Goal: Task Accomplishment & Management: Use online tool/utility

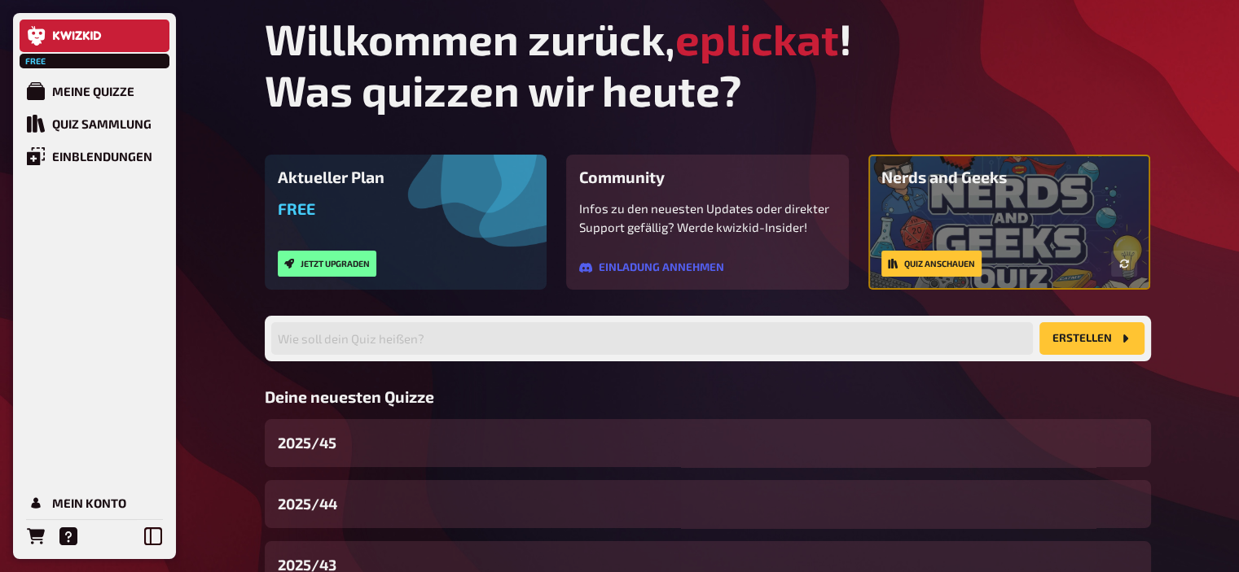
scroll to position [124, 0]
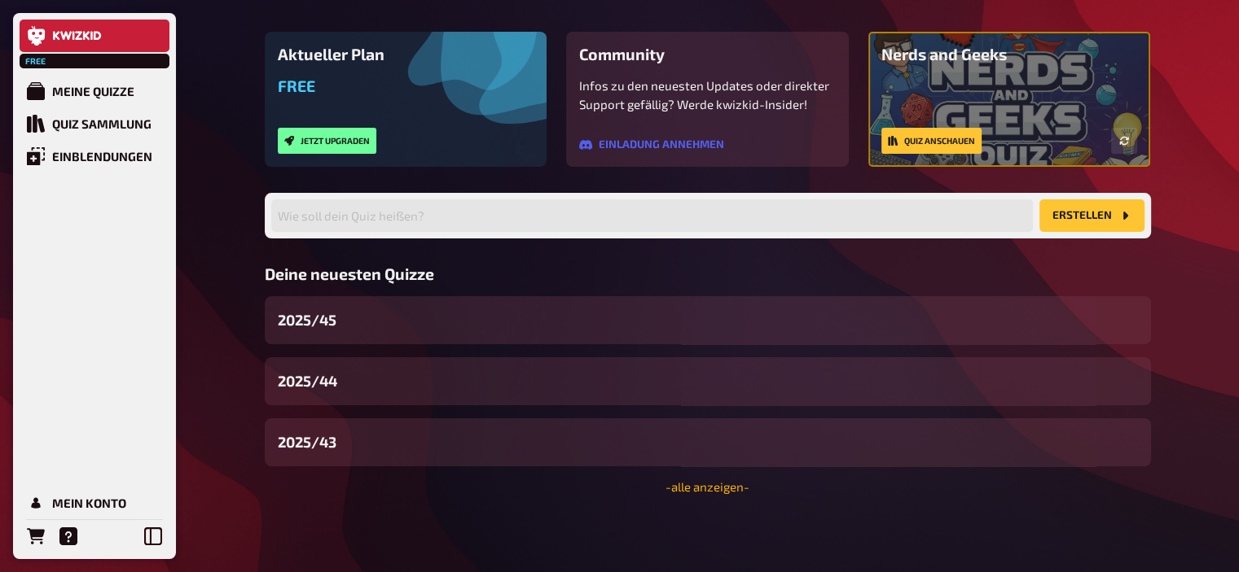
click at [726, 491] on link "- alle anzeigen -" at bounding box center [707, 487] width 84 height 15
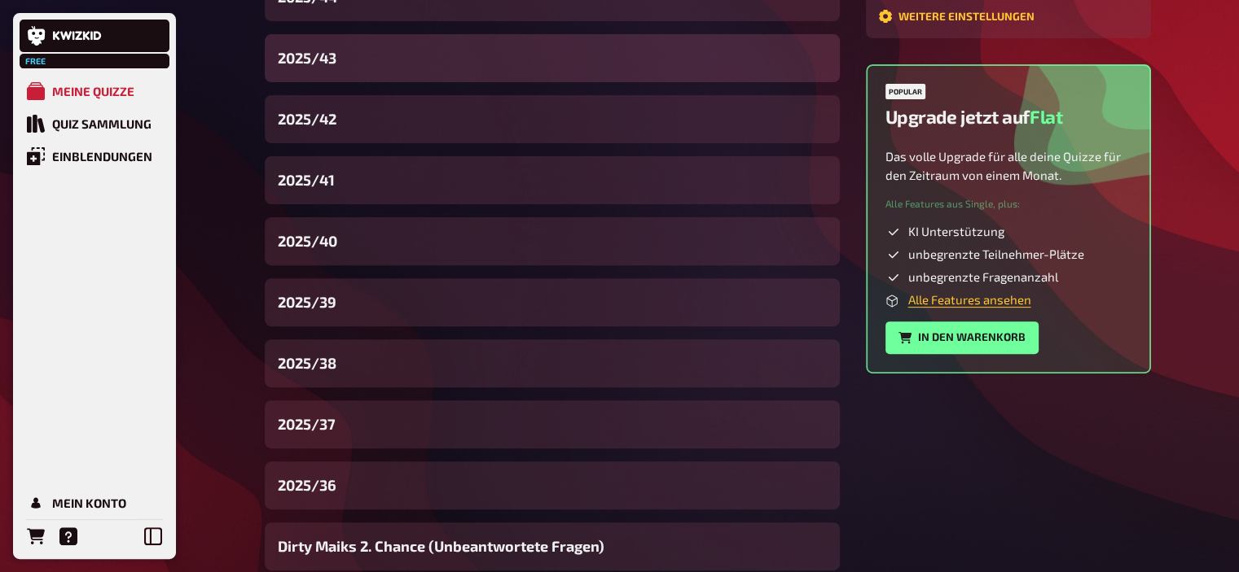
scroll to position [520, 0]
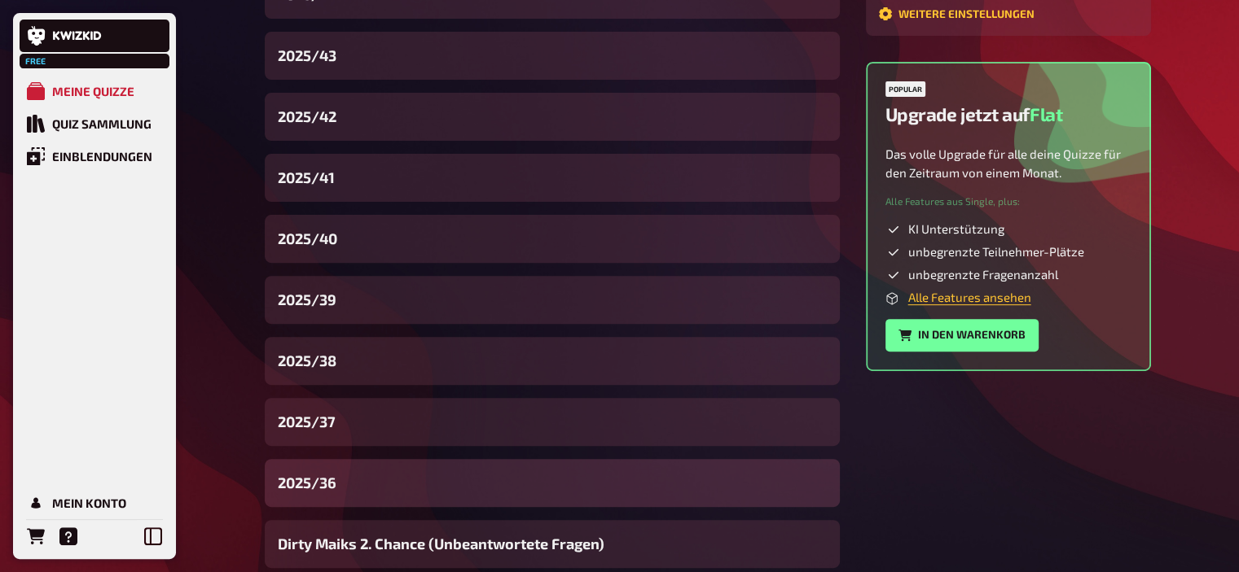
click at [373, 472] on div "2025/36" at bounding box center [552, 483] width 575 height 48
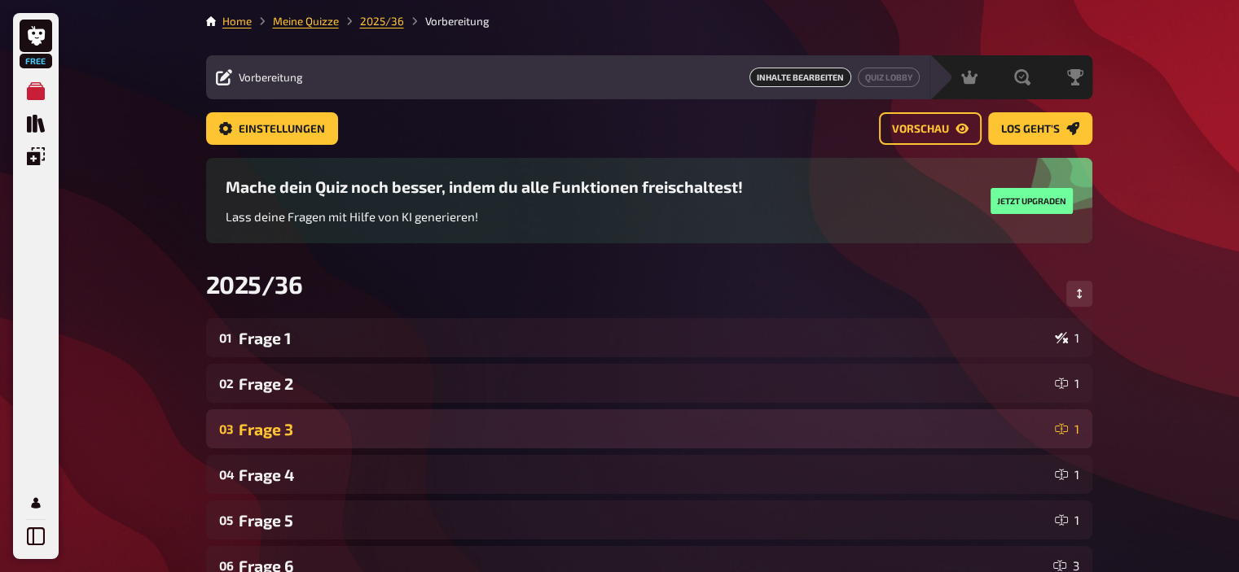
click at [331, 427] on div "Frage 3" at bounding box center [643, 429] width 809 height 19
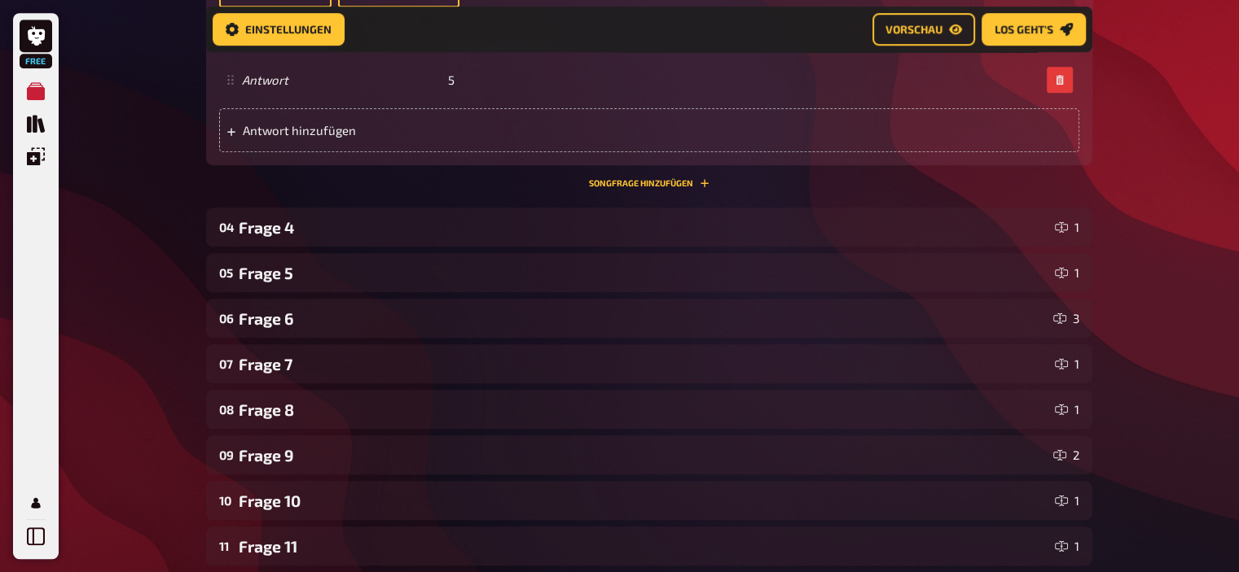
scroll to position [1110, 0]
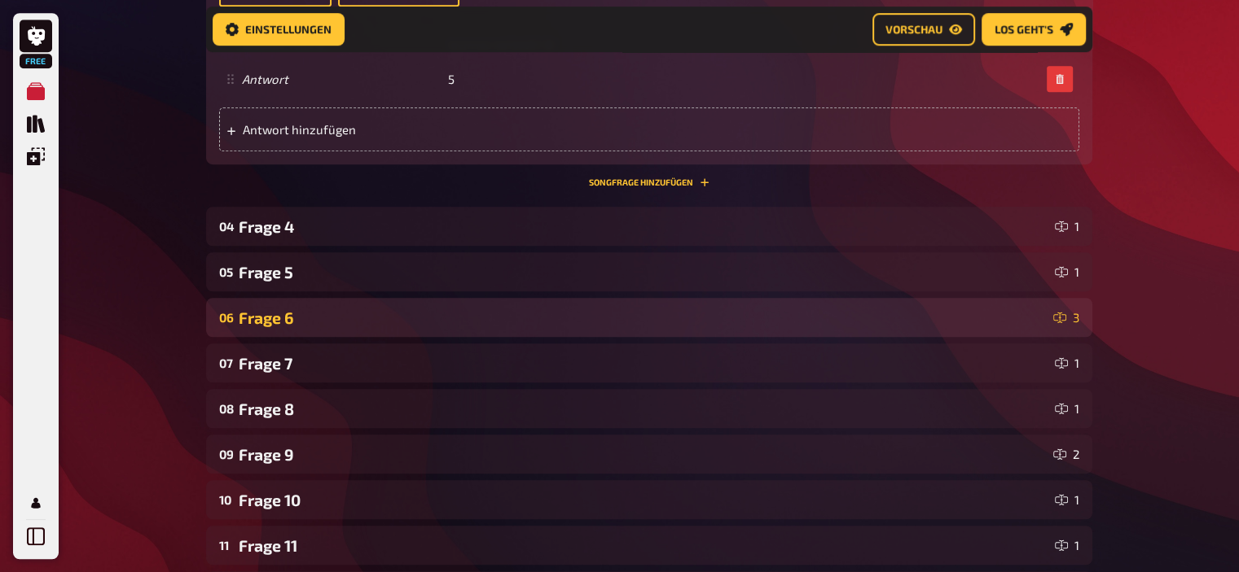
click at [314, 316] on div "Frage 6" at bounding box center [643, 318] width 808 height 19
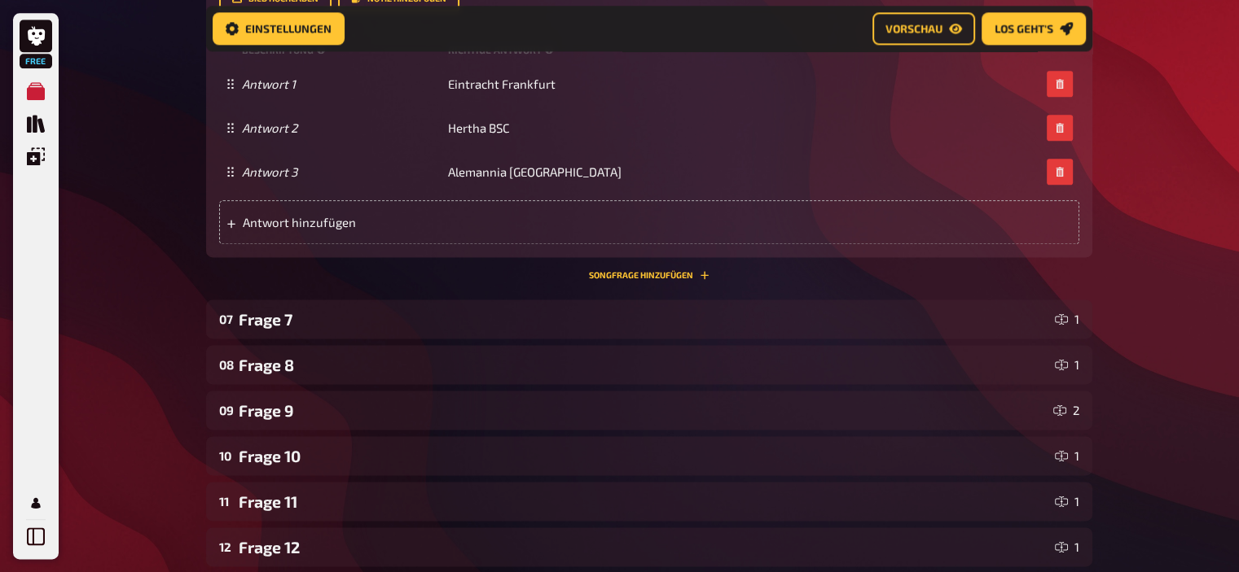
scroll to position [2091, 0]
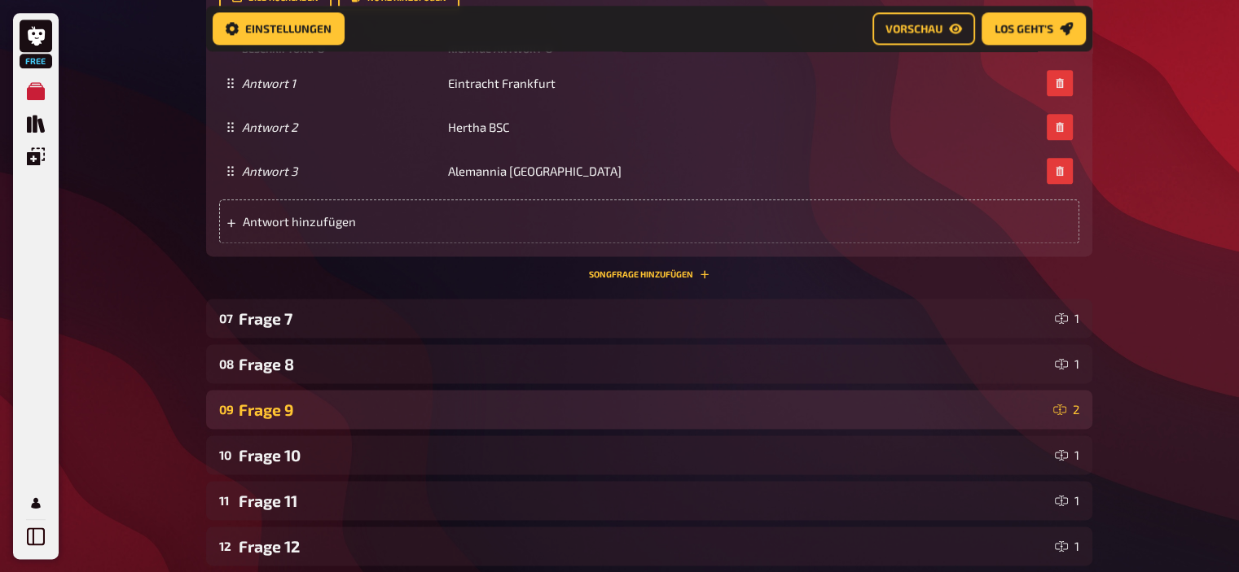
click at [303, 400] on div "09 Frage 9 2" at bounding box center [649, 409] width 886 height 39
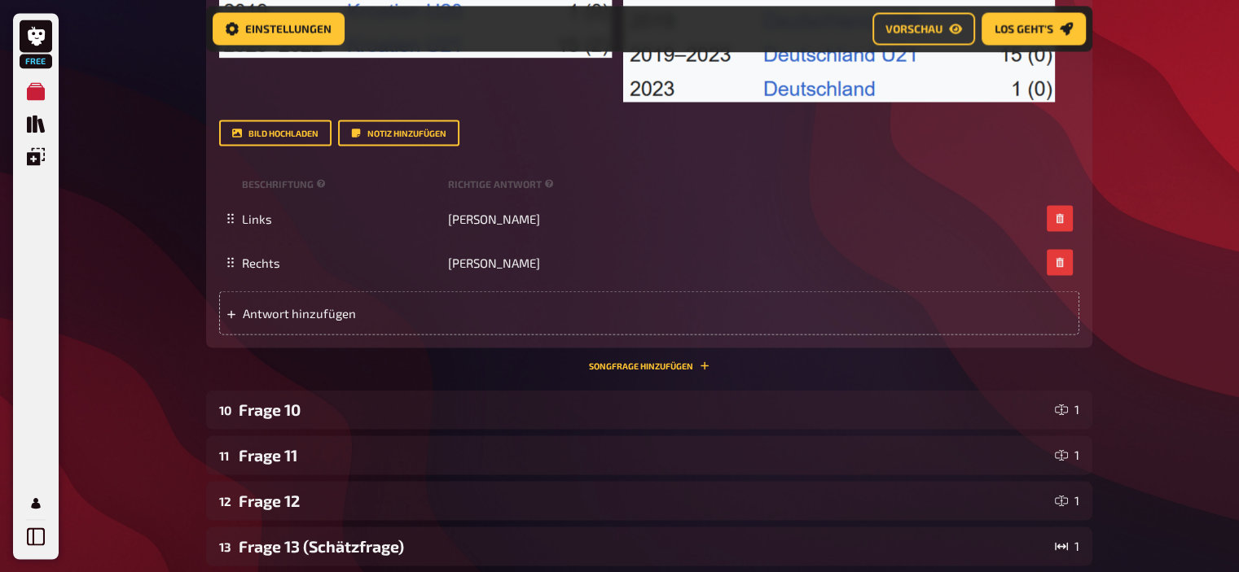
scroll to position [3031, 0]
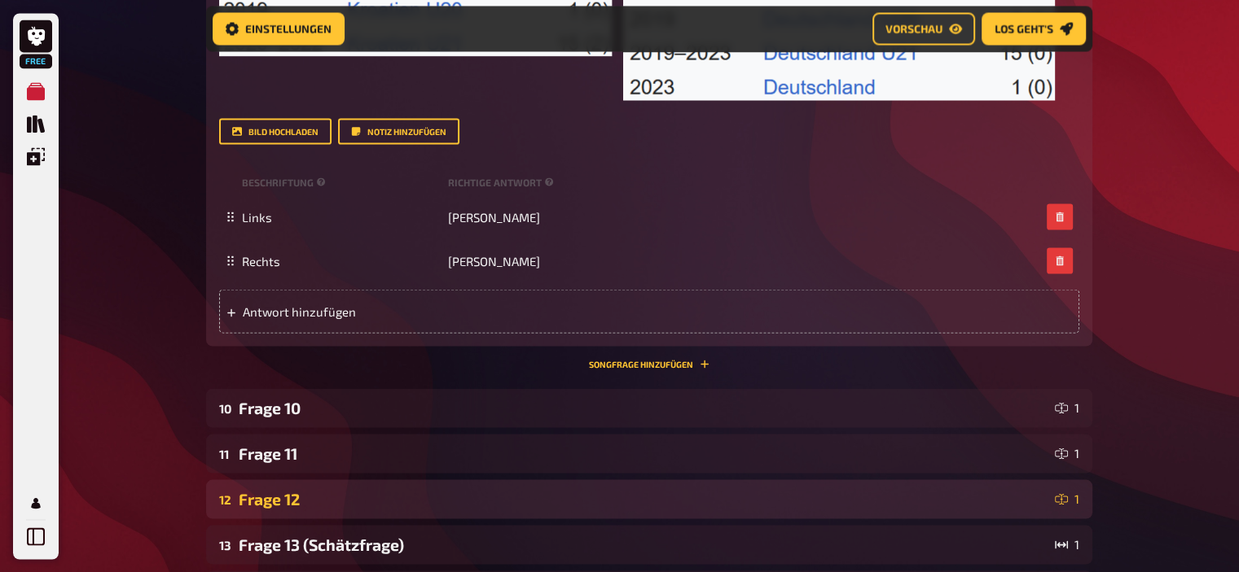
click at [334, 488] on div "12 Frage 12 1" at bounding box center [649, 499] width 886 height 39
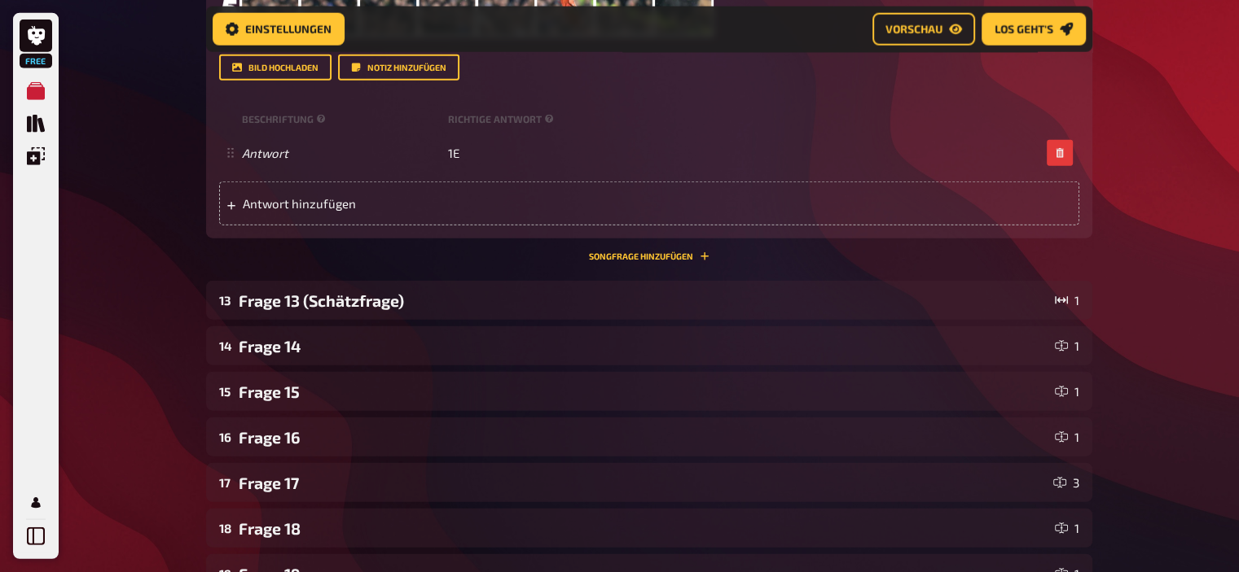
scroll to position [3995, 0]
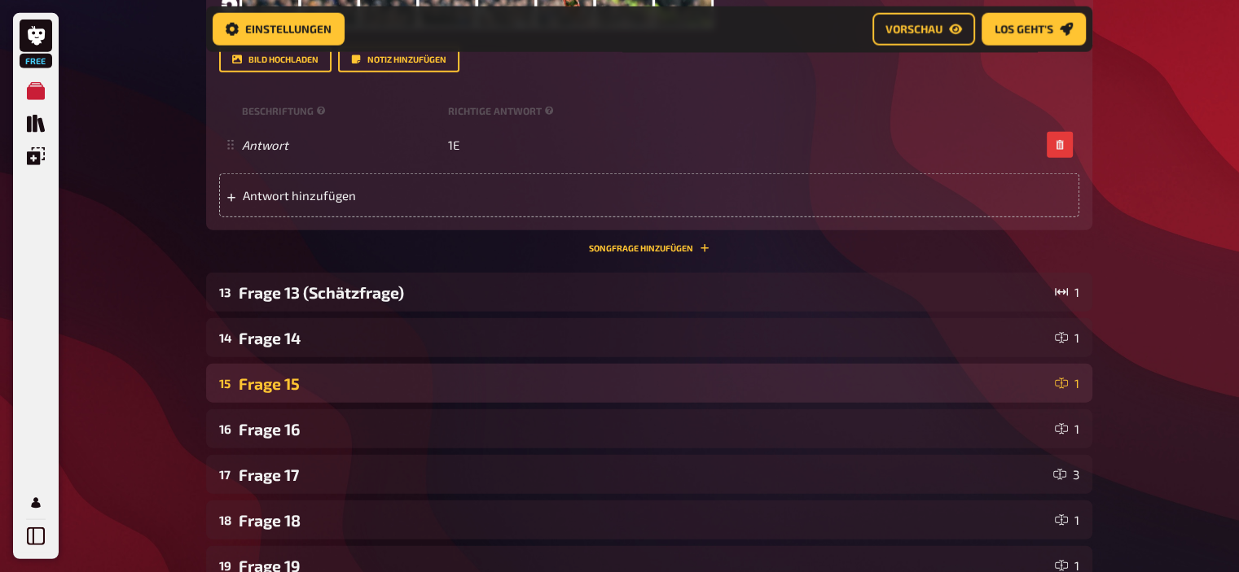
click at [313, 394] on div "15 Frage 15 1" at bounding box center [649, 383] width 886 height 39
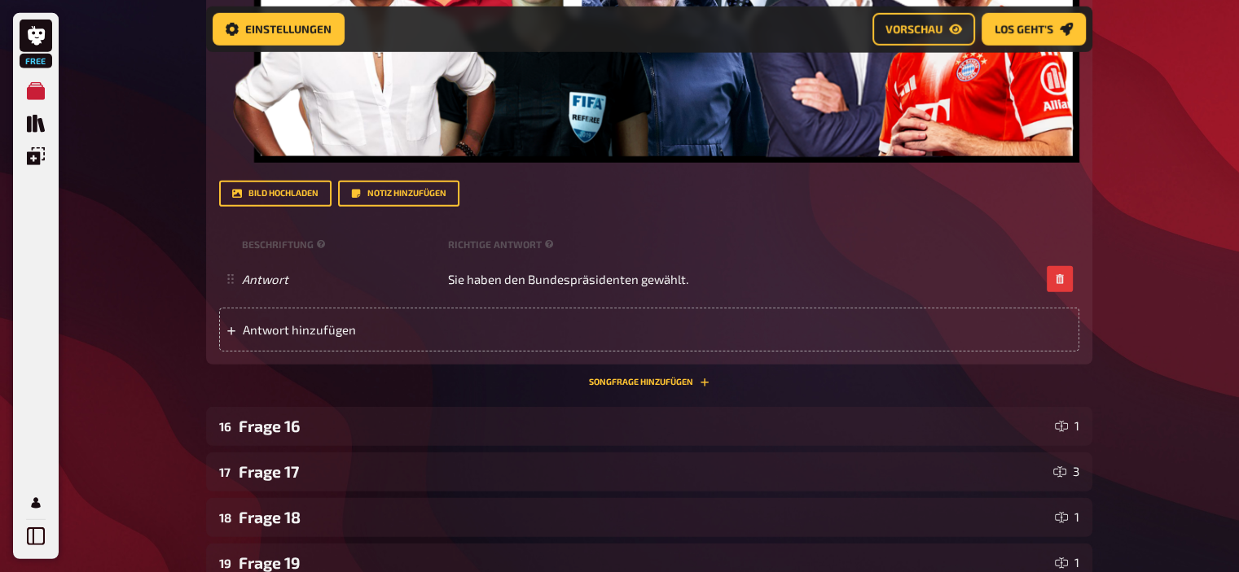
scroll to position [4704, 0]
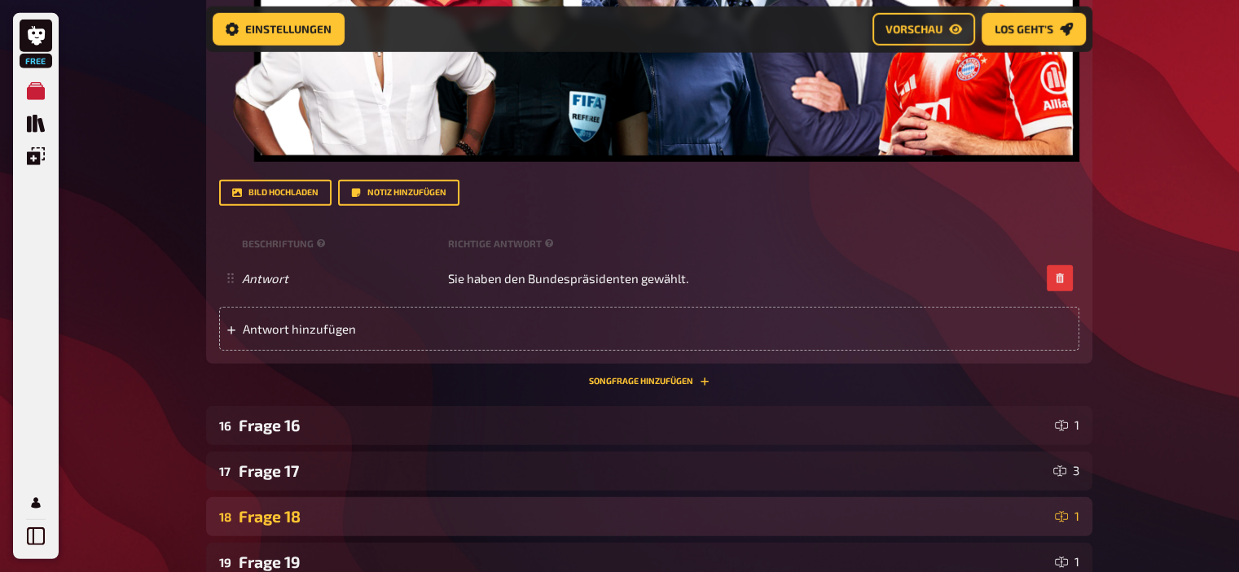
click at [333, 514] on div "Frage 18" at bounding box center [643, 516] width 809 height 19
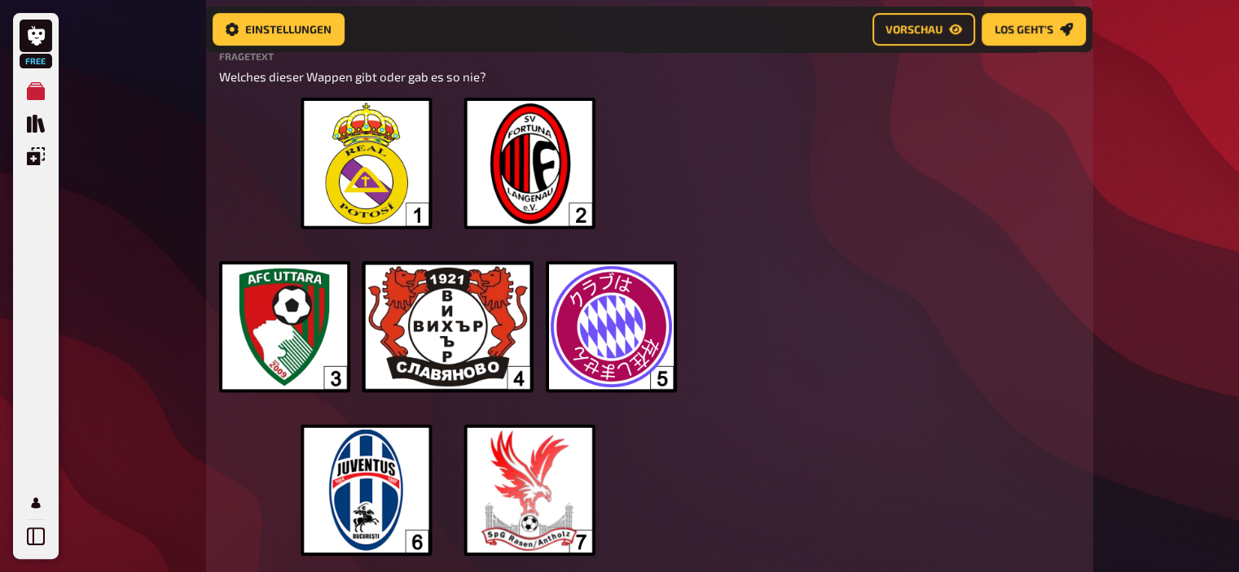
scroll to position [518, 0]
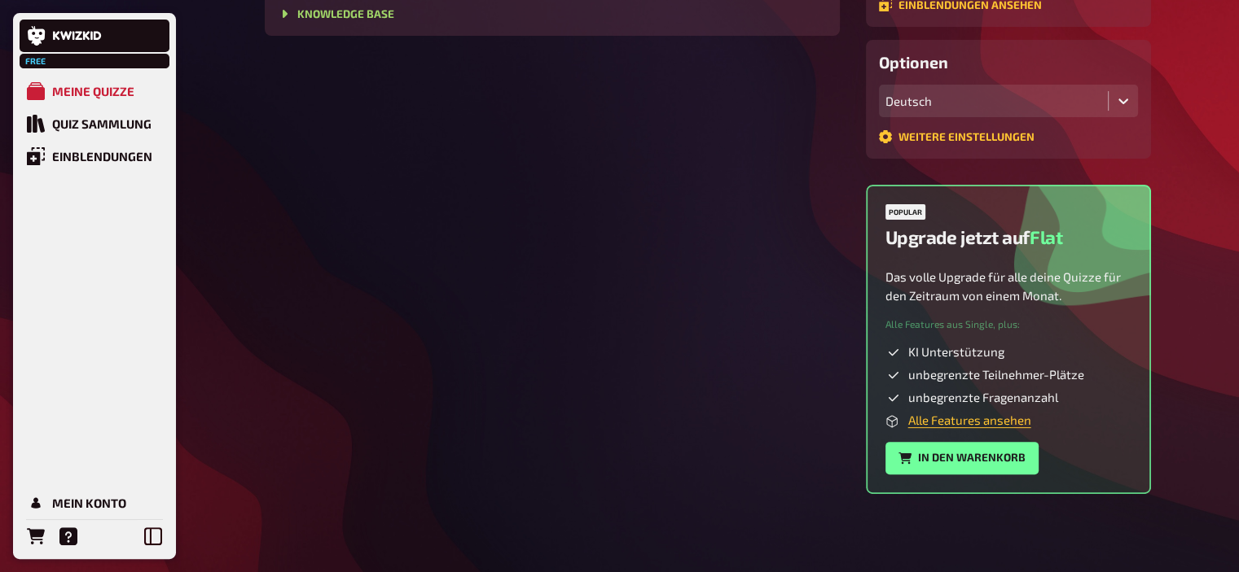
scroll to position [520, 0]
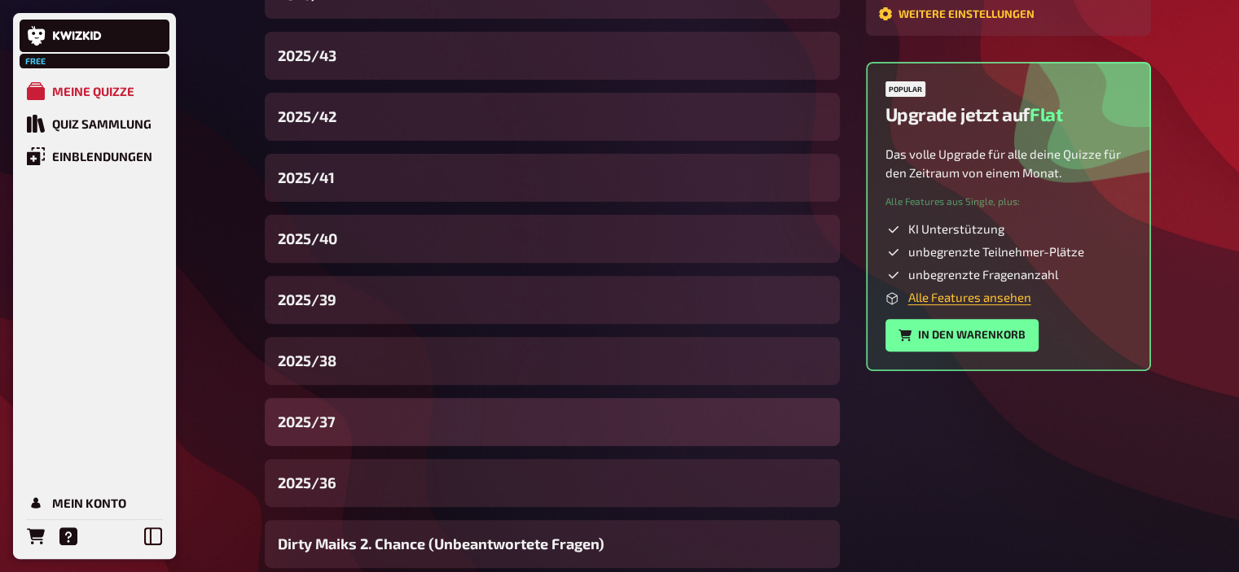
click at [368, 419] on div "2025/37" at bounding box center [552, 422] width 575 height 48
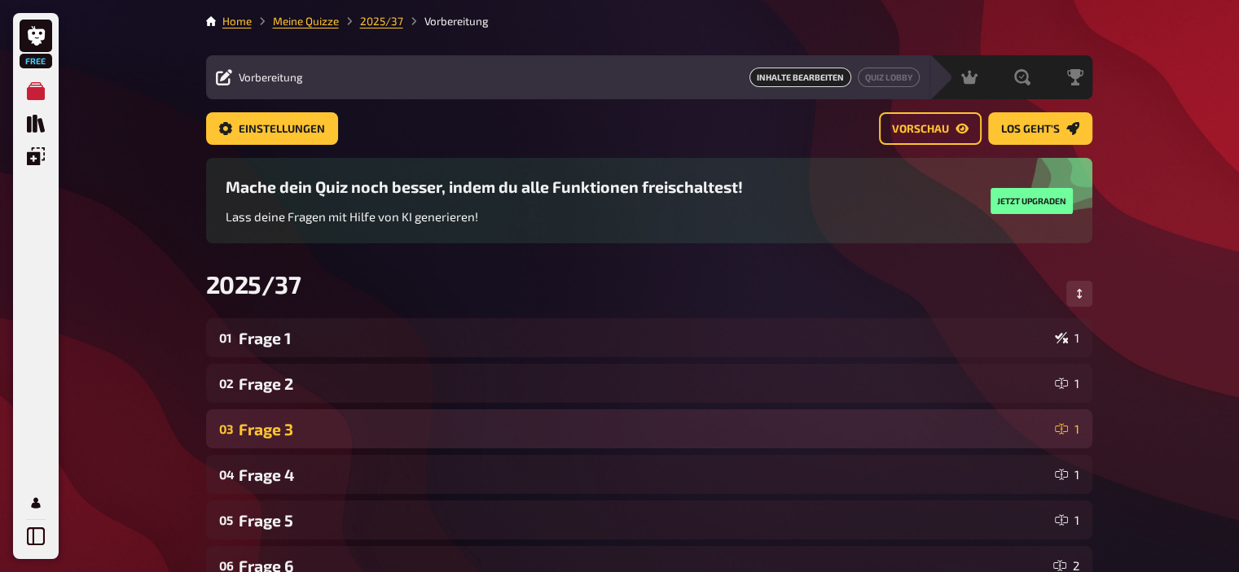
click at [329, 420] on div "Frage 3" at bounding box center [643, 429] width 809 height 19
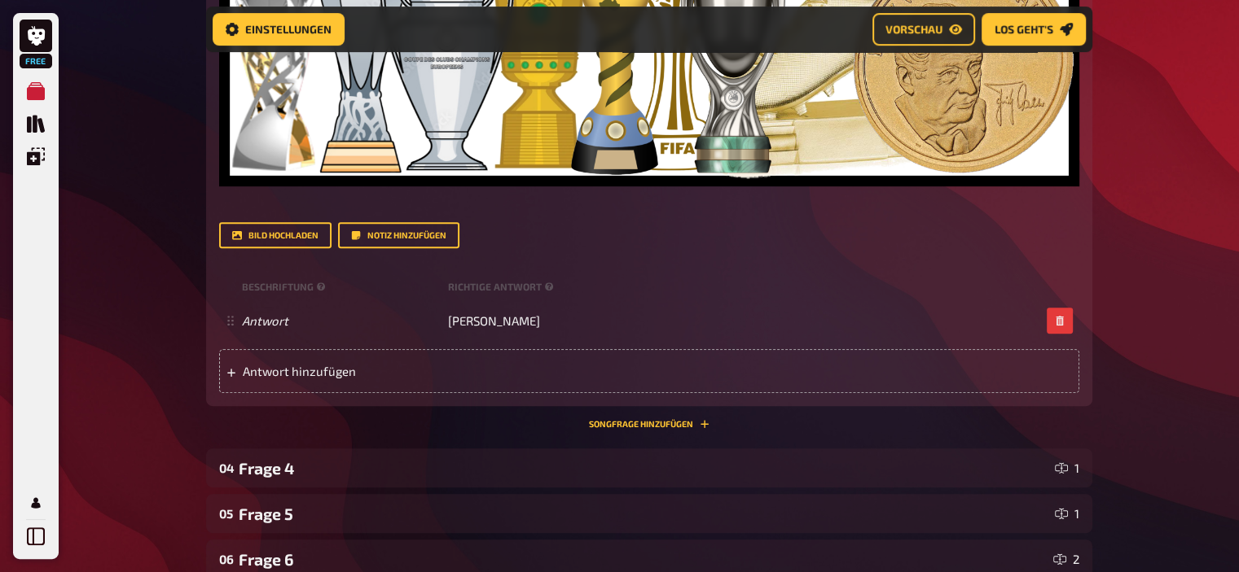
scroll to position [761, 0]
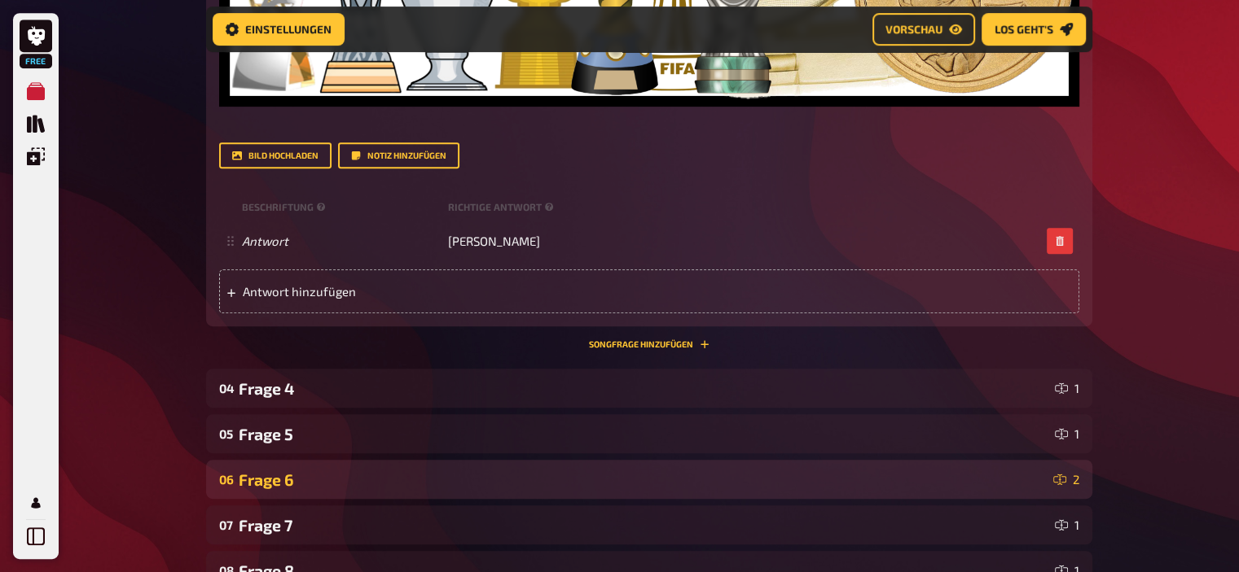
click at [313, 465] on div "06 Frage 6 2" at bounding box center [649, 479] width 886 height 39
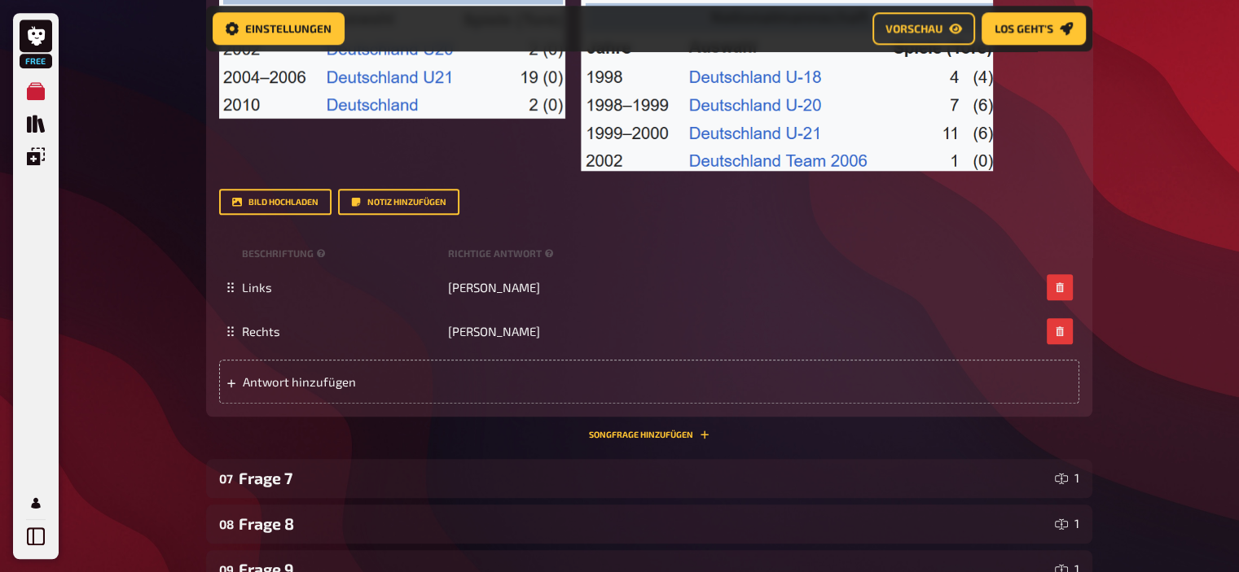
scroll to position [1708, 0]
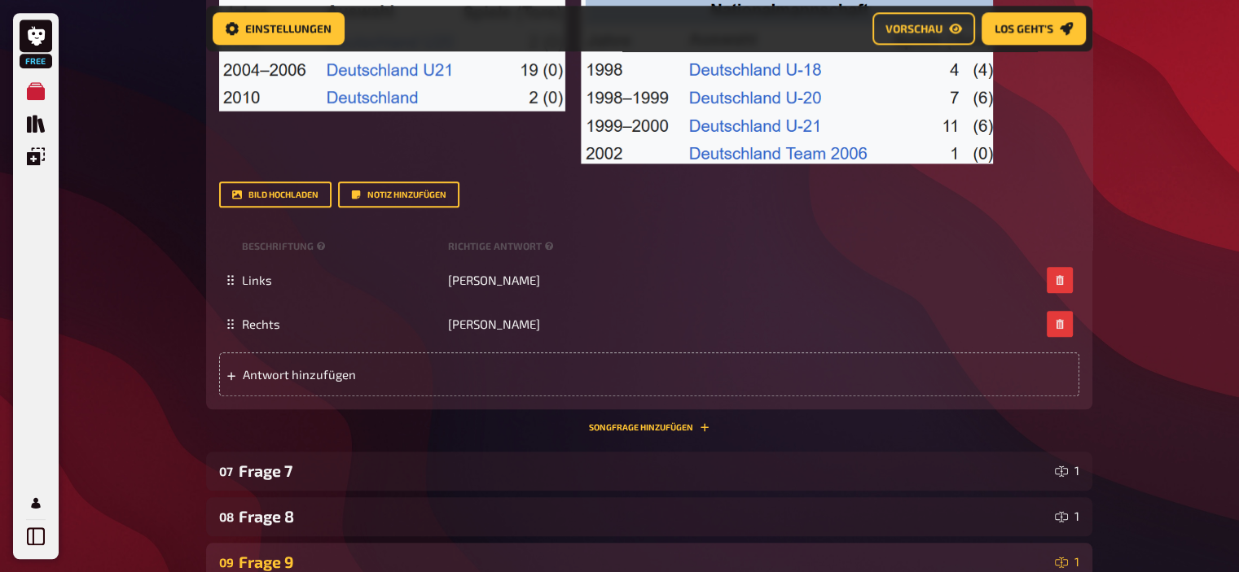
click at [283, 564] on div "Frage 9" at bounding box center [643, 562] width 809 height 19
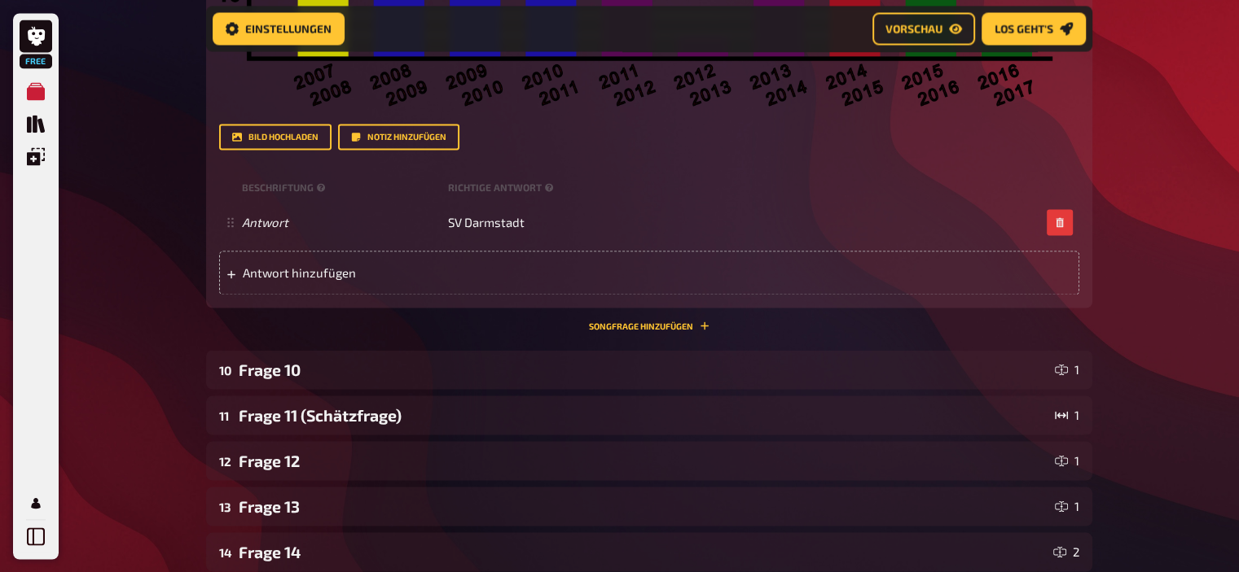
scroll to position [2796, 0]
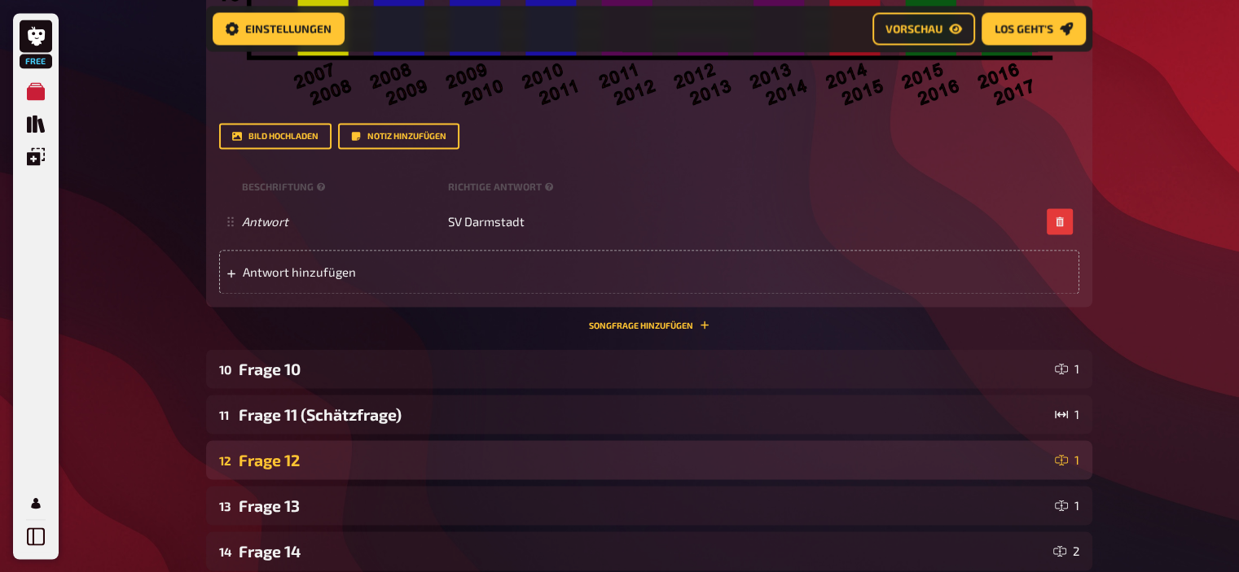
click at [322, 470] on div "12 Frage 12 1" at bounding box center [649, 460] width 886 height 39
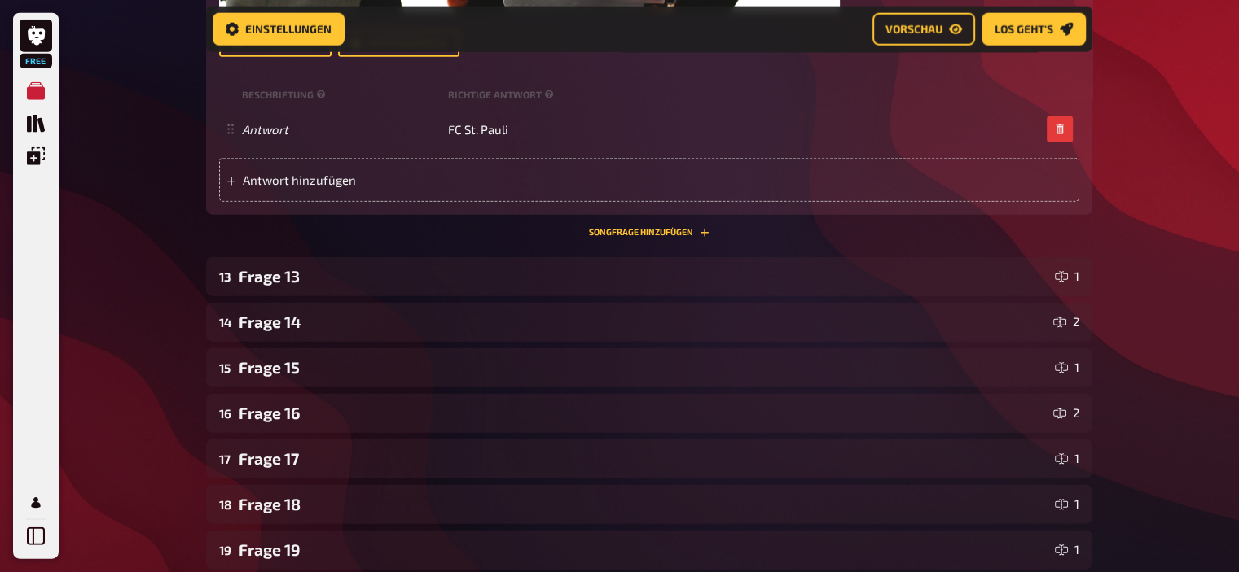
scroll to position [3874, 0]
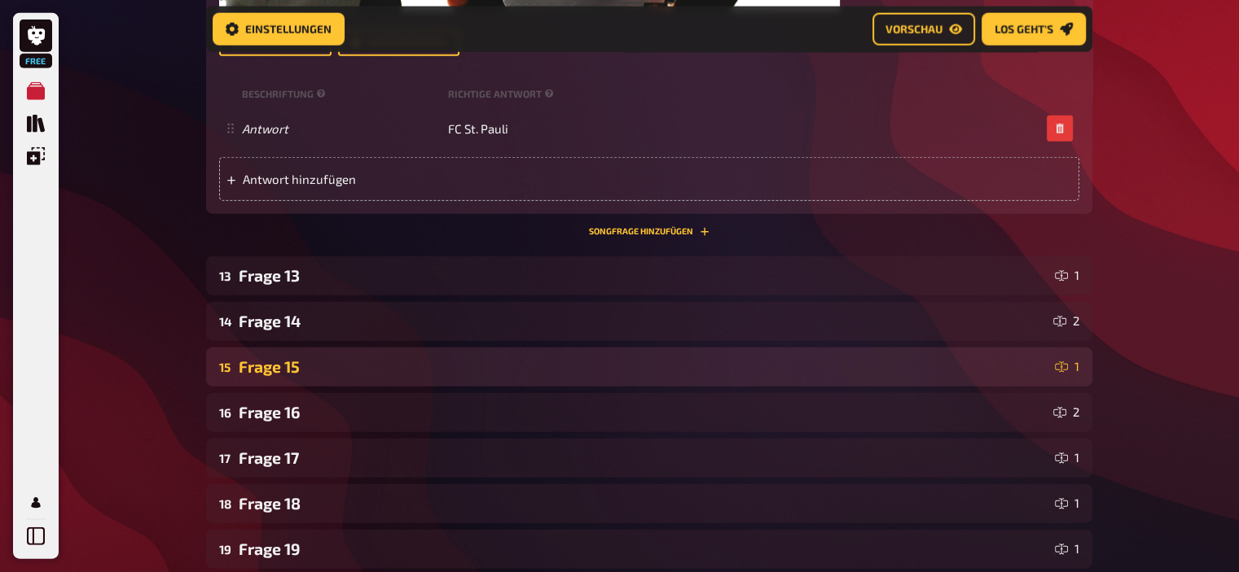
click at [300, 374] on div "Frage 15" at bounding box center [643, 367] width 809 height 19
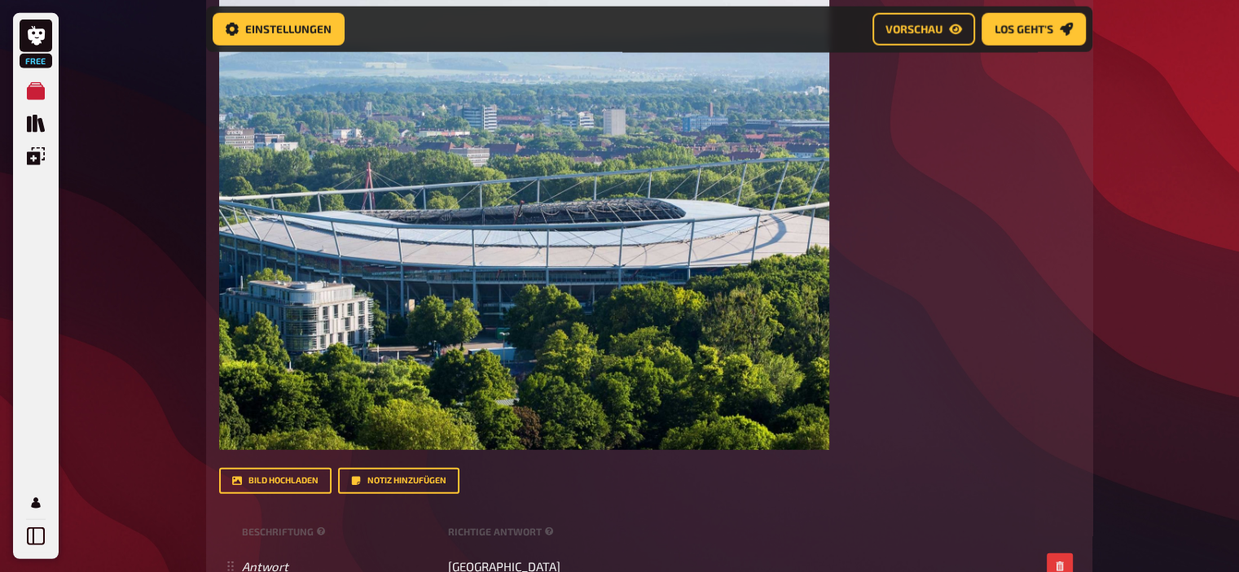
scroll to position [4420, 0]
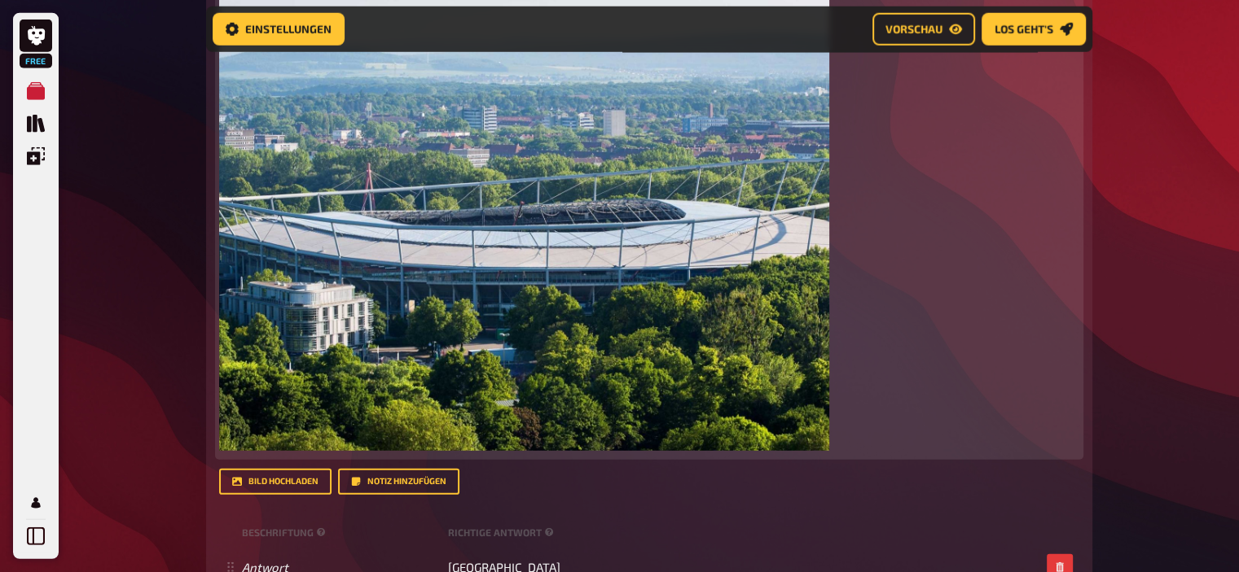
click at [580, 264] on img at bounding box center [524, 222] width 611 height 458
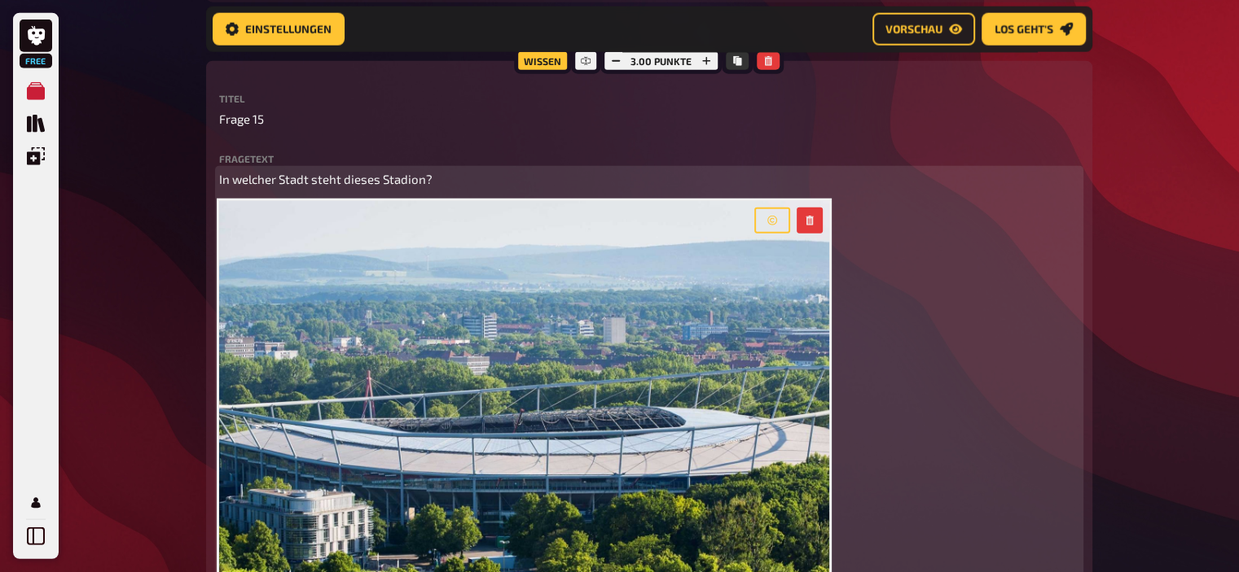
scroll to position [4209, 0]
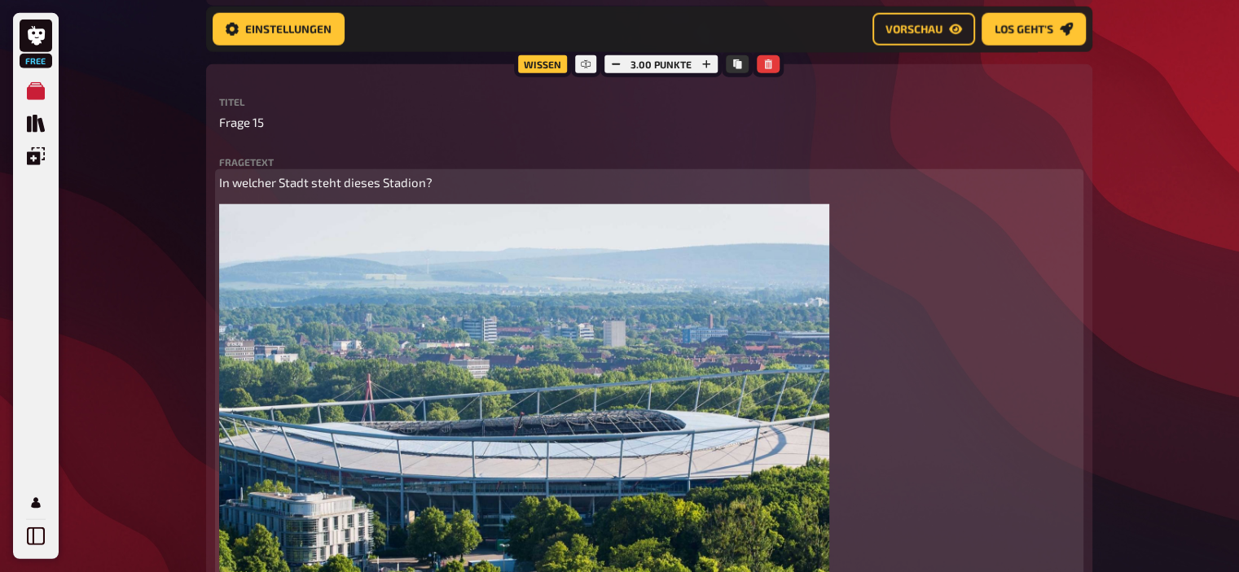
click at [803, 230] on button "button" at bounding box center [809, 224] width 26 height 26
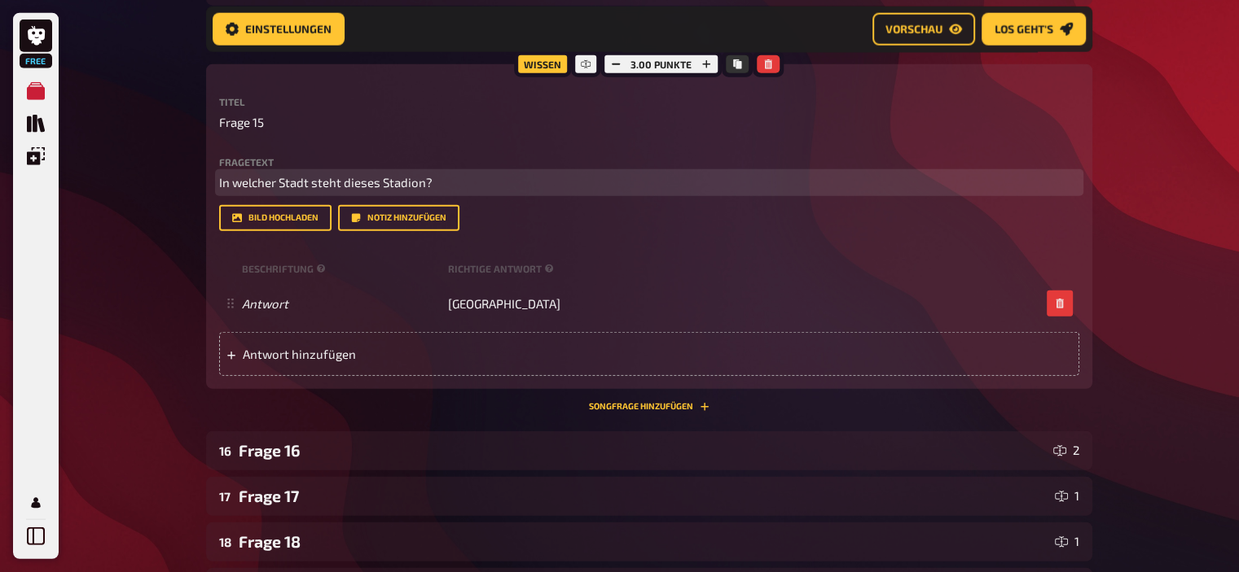
click at [478, 182] on p "In welcher Stadt steht dieses Stadion?" at bounding box center [649, 182] width 860 height 19
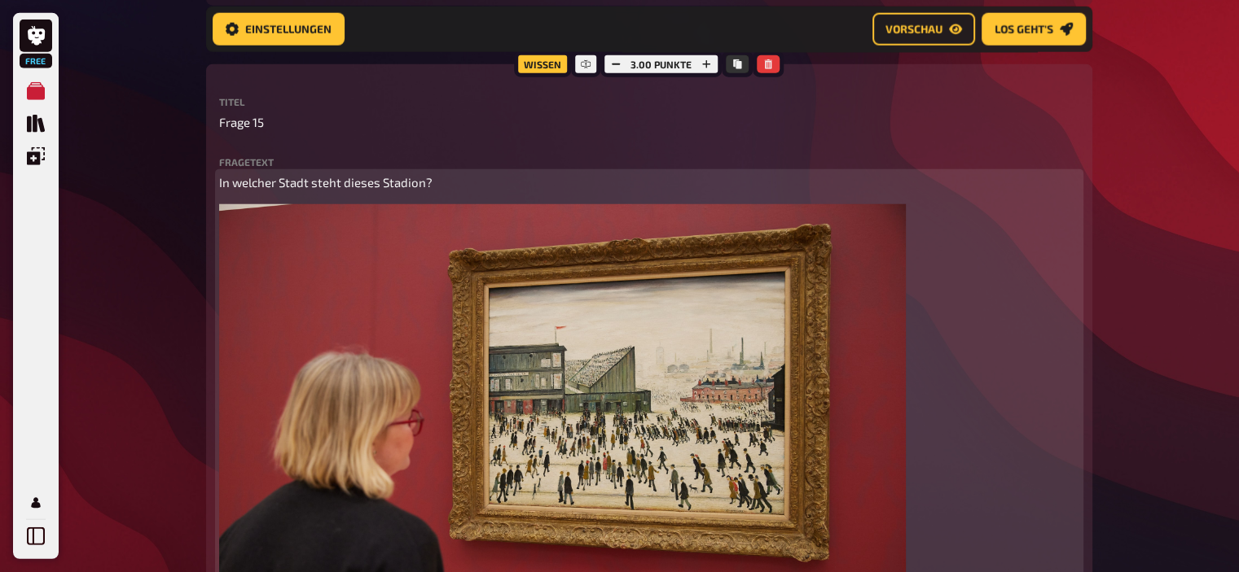
click at [288, 212] on div "In welcher Stadt steht dieses Stadion? ﻿" at bounding box center [649, 447] width 860 height 548
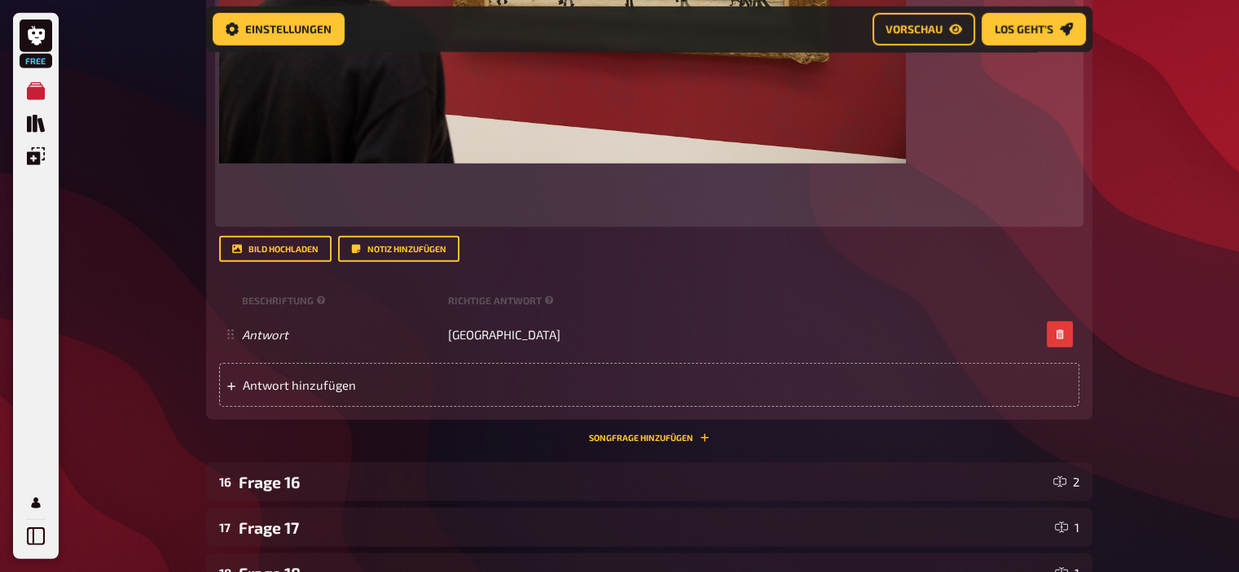
scroll to position [4709, 0]
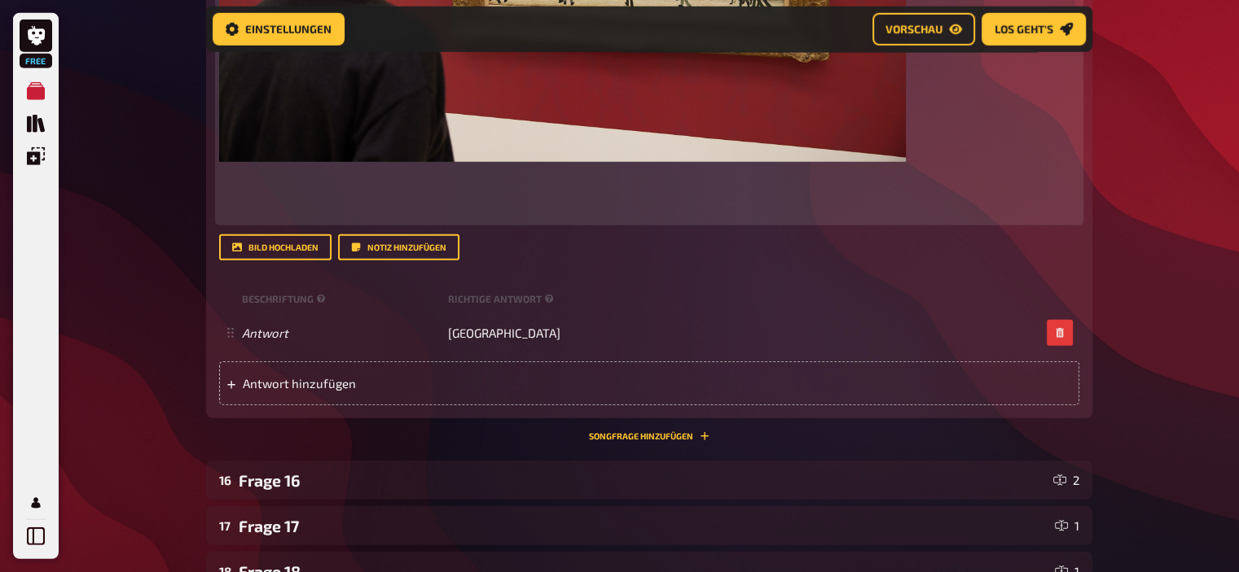
click at [267, 194] on p at bounding box center [649, 194] width 860 height 55
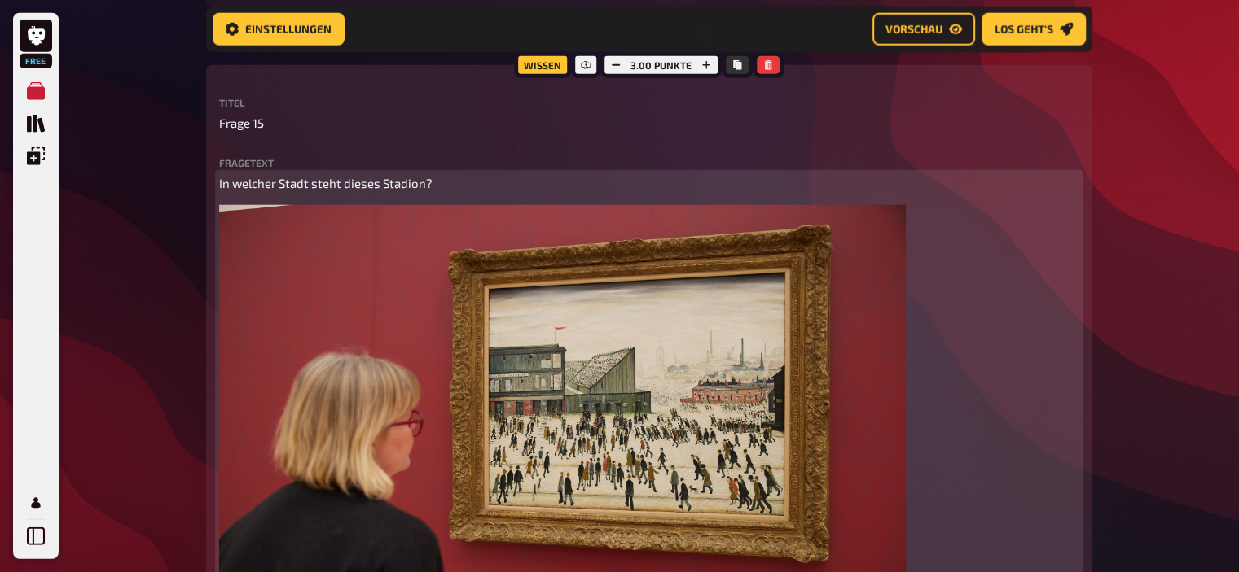
scroll to position [4193, 0]
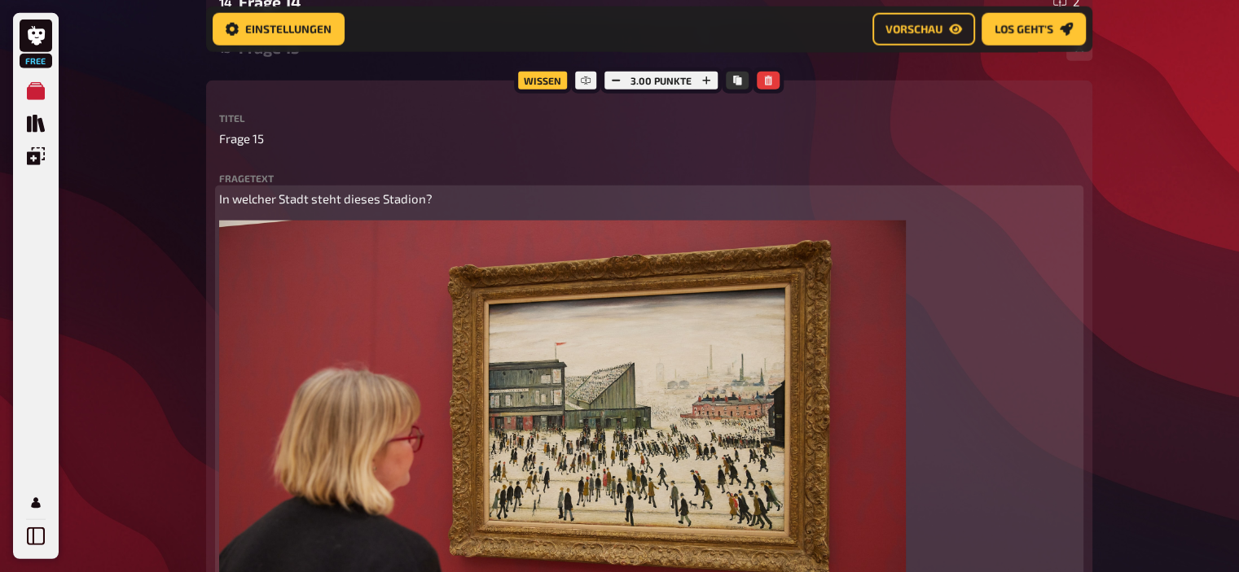
click at [293, 194] on span "In welcher Stadt steht dieses Stadion?" at bounding box center [325, 198] width 213 height 15
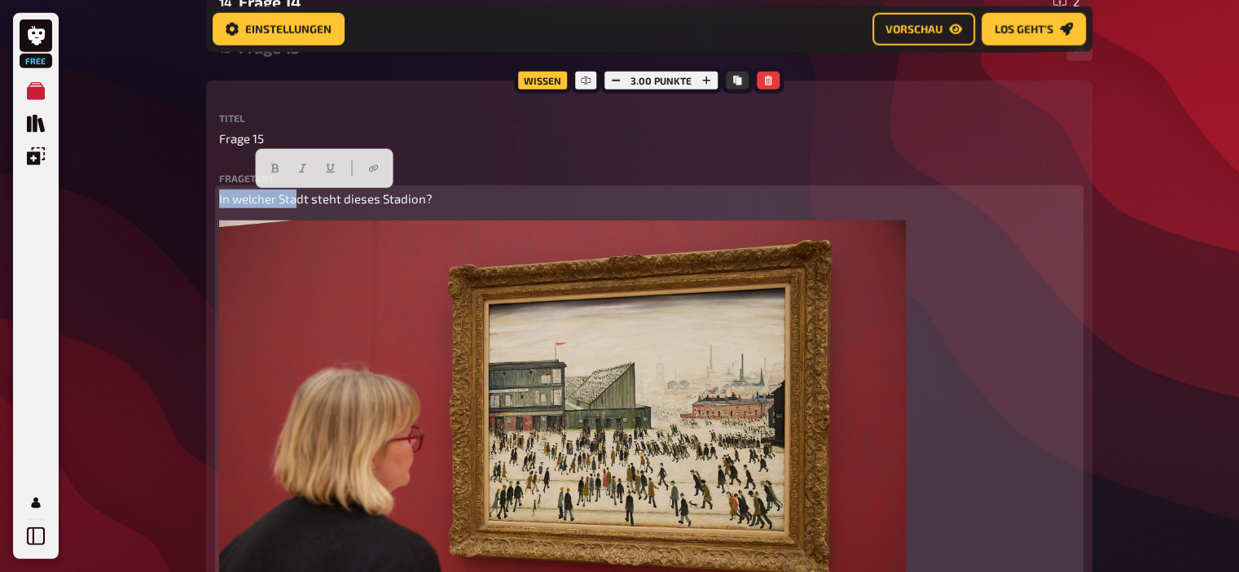
click at [293, 194] on span "In welcher Stadt steht dieses Stadion?" at bounding box center [325, 198] width 213 height 15
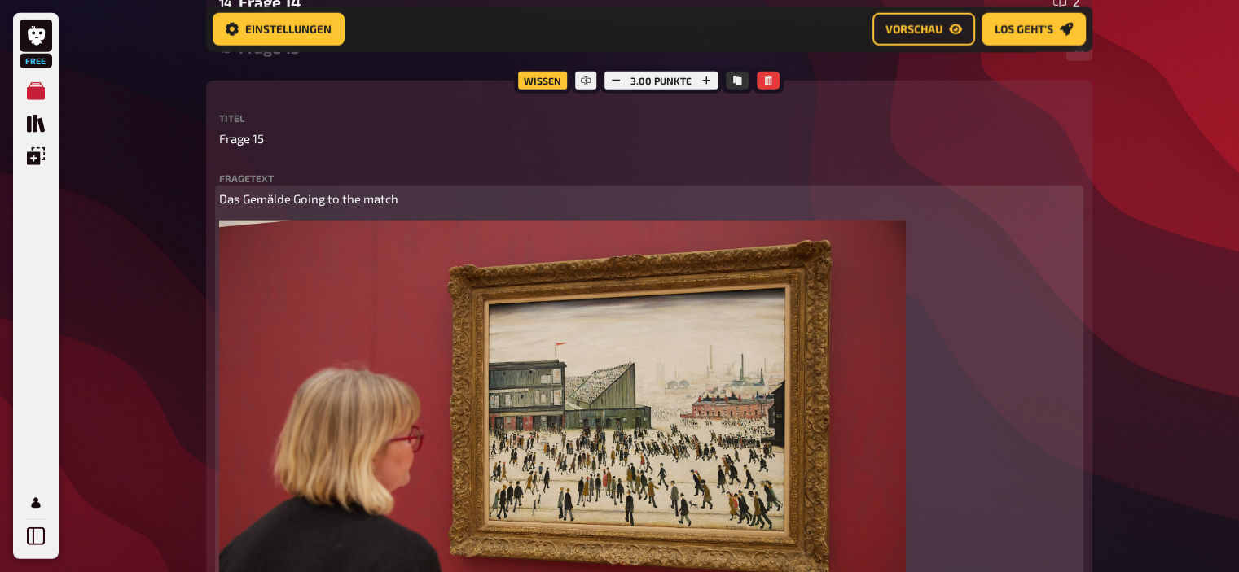
click at [370, 194] on span "Das Gemälde Going to the match" at bounding box center [308, 198] width 179 height 15
click at [446, 204] on p "Das Gemälde Going to the Match" at bounding box center [649, 199] width 860 height 19
click at [270, 200] on span "Das Gemälde Going to the Match von [PERSON_NAME] wurde 2022 für 7,8 Millionen P…" at bounding box center [492, 198] width 546 height 15
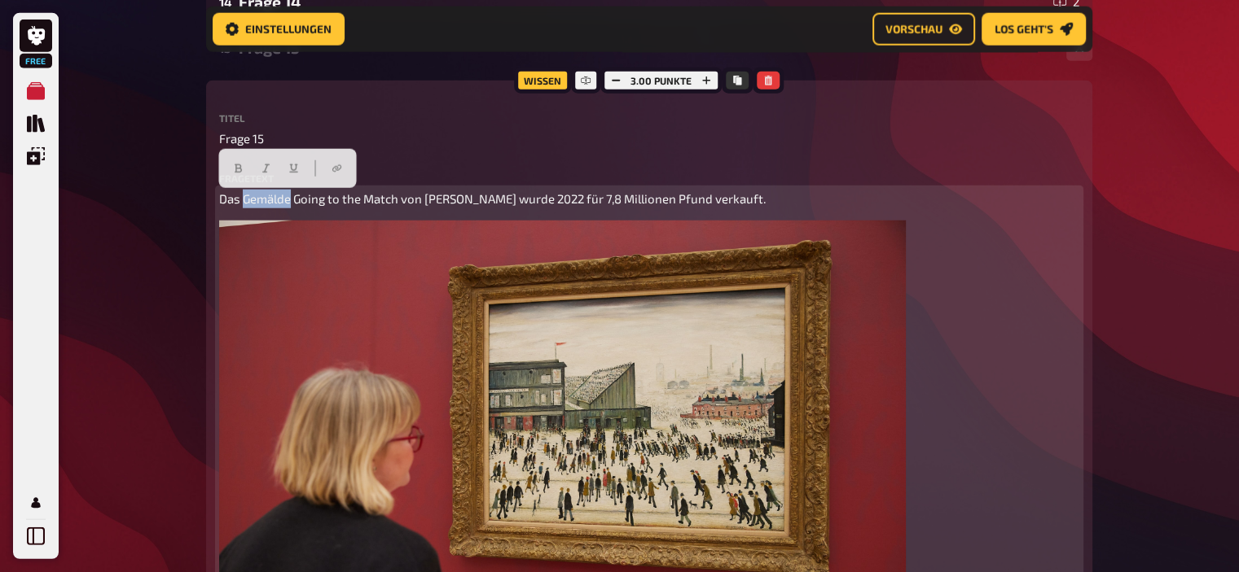
click at [270, 200] on span "Das Gemälde Going to the Match von [PERSON_NAME] wurde 2022 für 7,8 Millionen P…" at bounding box center [492, 198] width 546 height 15
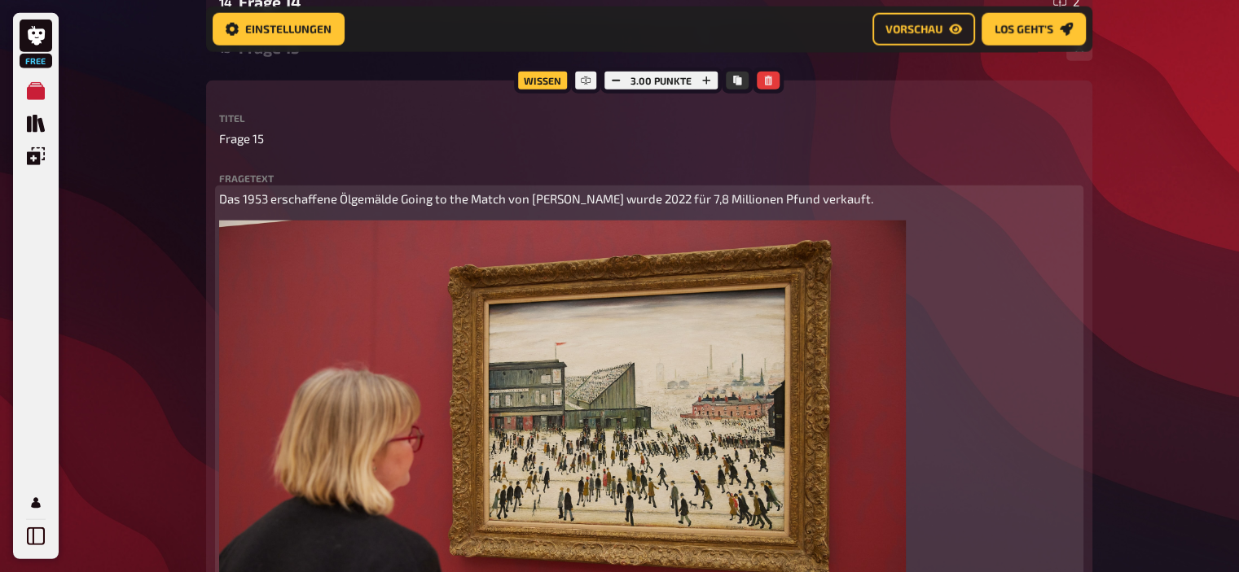
click at [961, 201] on p "Das 1953 erschaffene Ölgemälde Going to the Match von [PERSON_NAME] wurde 2022 …" at bounding box center [649, 199] width 860 height 19
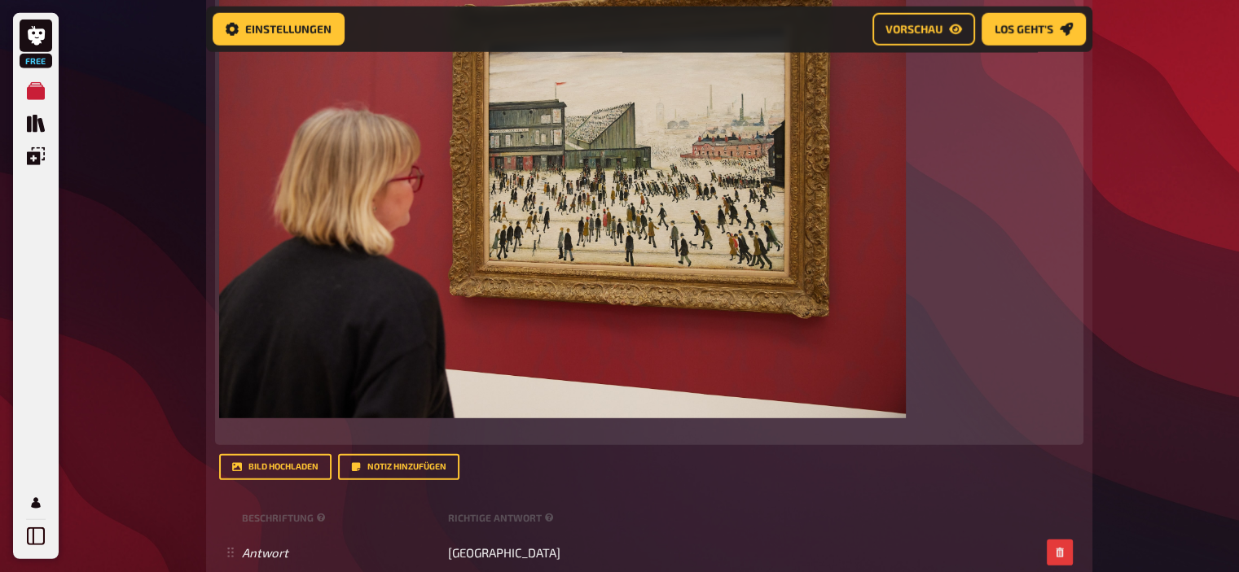
scroll to position [4509, 0]
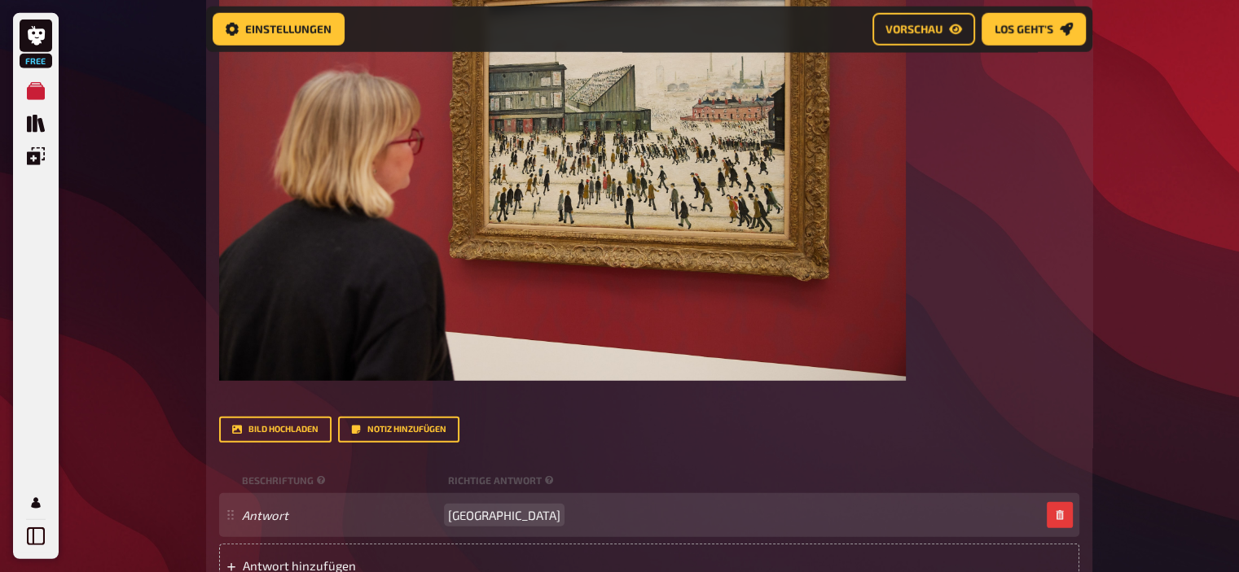
click at [475, 520] on span "[GEOGRAPHIC_DATA]" at bounding box center [504, 515] width 112 height 15
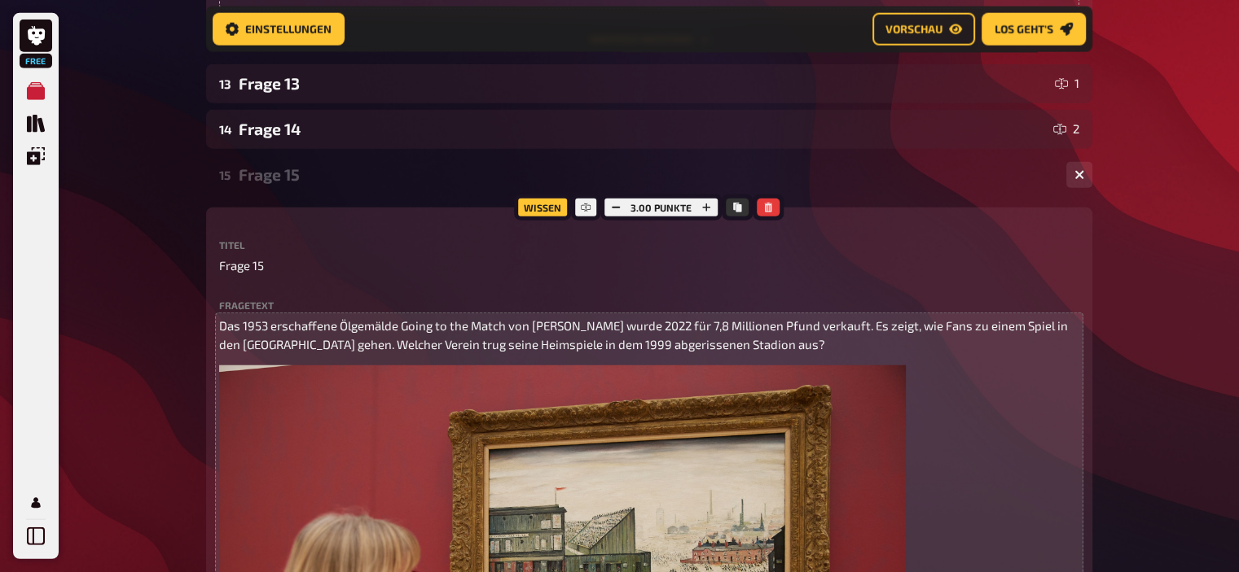
scroll to position [4065, 0]
click at [486, 346] on span "Das 1953 erschaffene Ölgemälde Going to the Match von [PERSON_NAME] wurde 2022 …" at bounding box center [644, 335] width 851 height 33
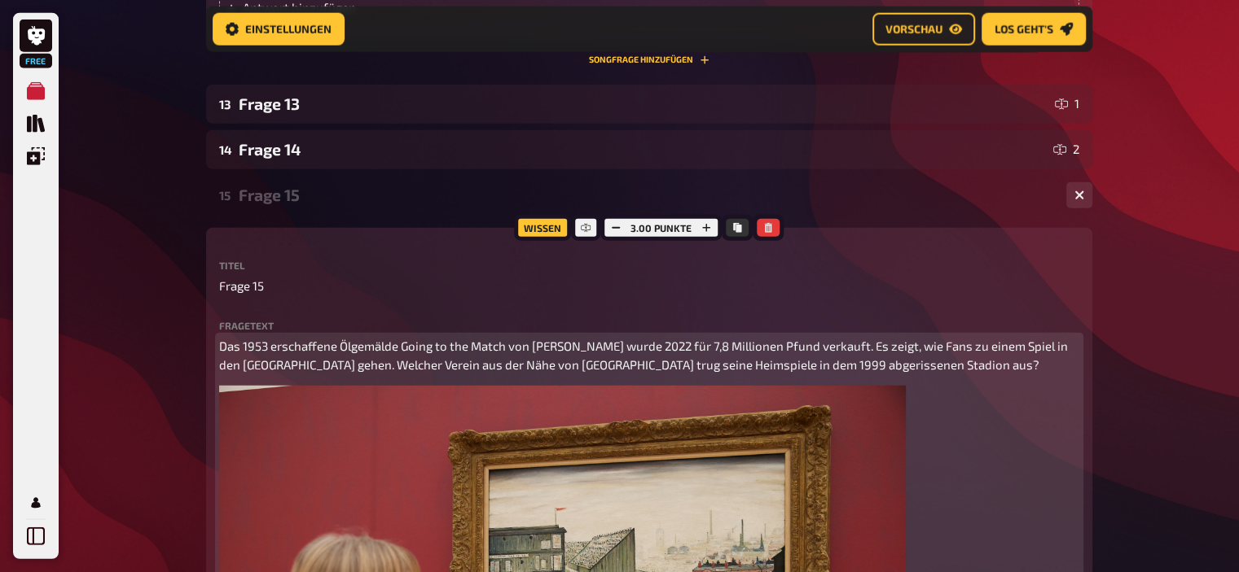
scroll to position [4048, 0]
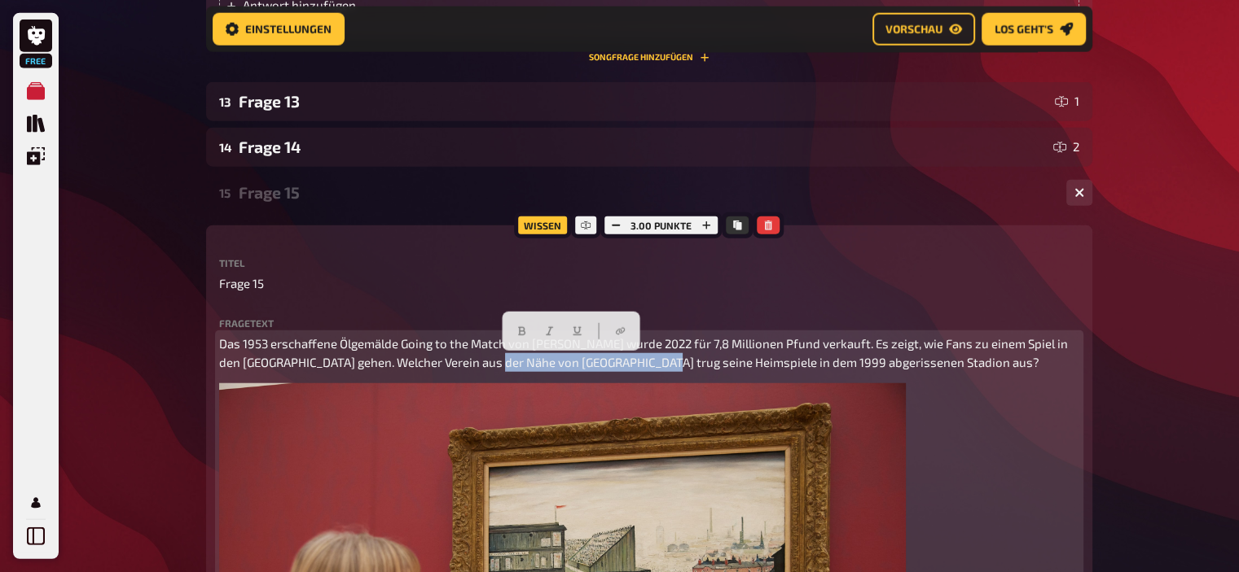
drag, startPoint x: 655, startPoint y: 361, endPoint x: 488, endPoint y: 367, distance: 167.1
click at [488, 367] on span "Das 1953 erschaffene Ölgemälde Going to the Match von [PERSON_NAME] wurde 2022 …" at bounding box center [644, 352] width 851 height 33
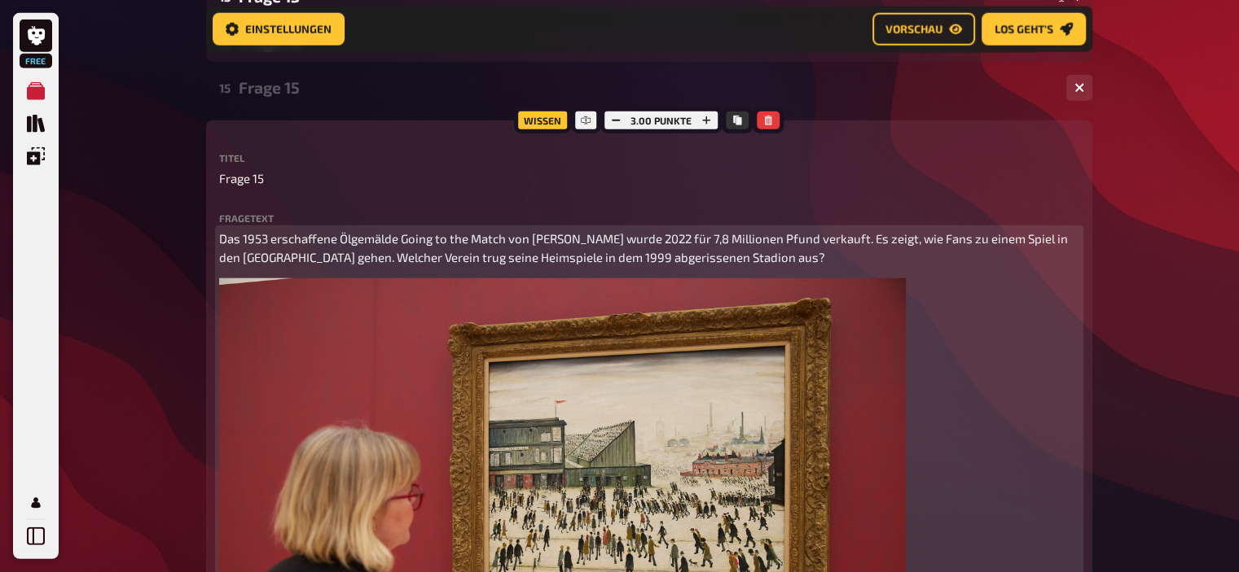
scroll to position [4152, 0]
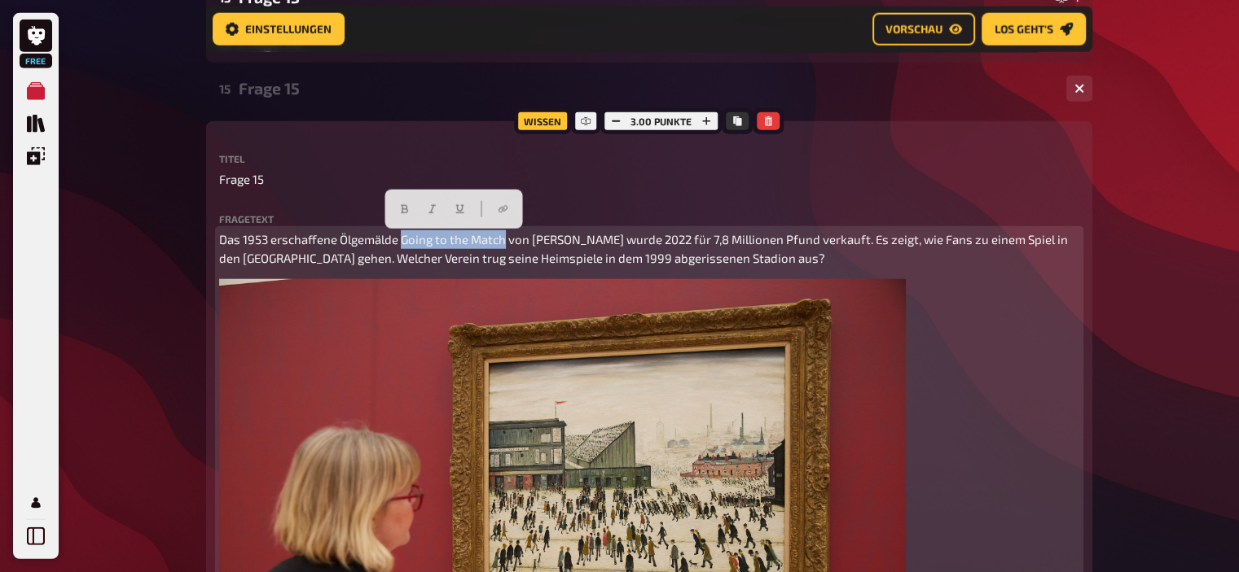
drag, startPoint x: 401, startPoint y: 239, endPoint x: 502, endPoint y: 243, distance: 101.9
click at [502, 243] on span "Das 1953 erschaffene Ölgemälde Going to the Match von [PERSON_NAME] wurde 2022 …" at bounding box center [644, 248] width 851 height 33
click at [432, 205] on icon "button" at bounding box center [431, 208] width 7 height 9
click at [596, 257] on span "von [PERSON_NAME] wurde 2022 für 7,8 Millionen Pfund verkauft. Es zeigt, wie Fa…" at bounding box center [642, 248] width 846 height 33
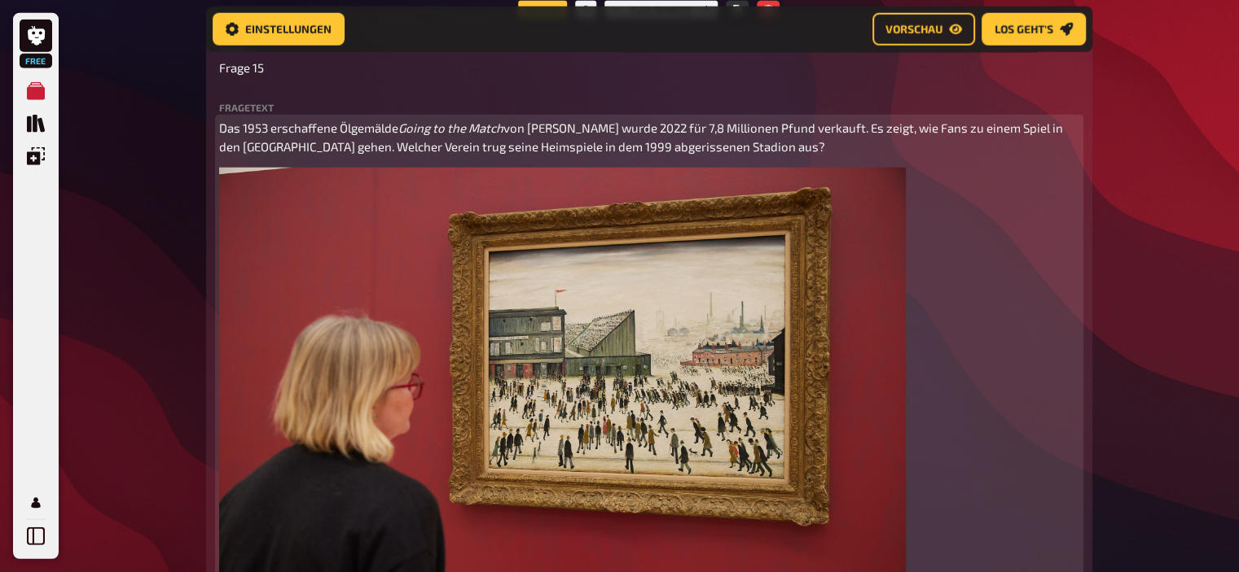
scroll to position [4263, 0]
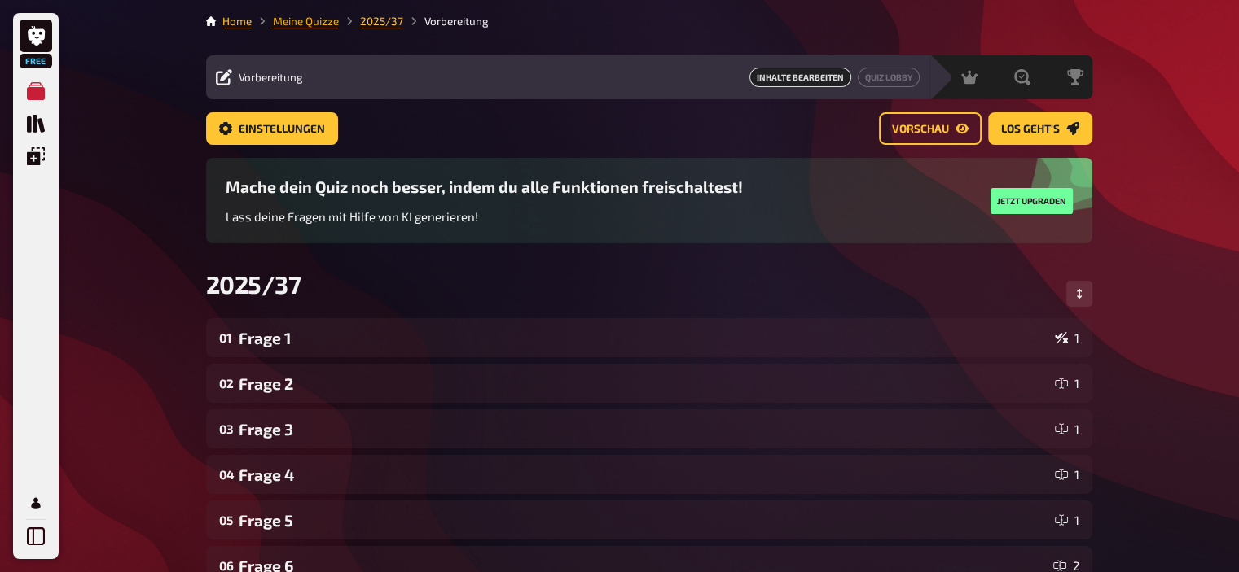
click at [324, 17] on link "Meine Quizze" at bounding box center [306, 21] width 66 height 13
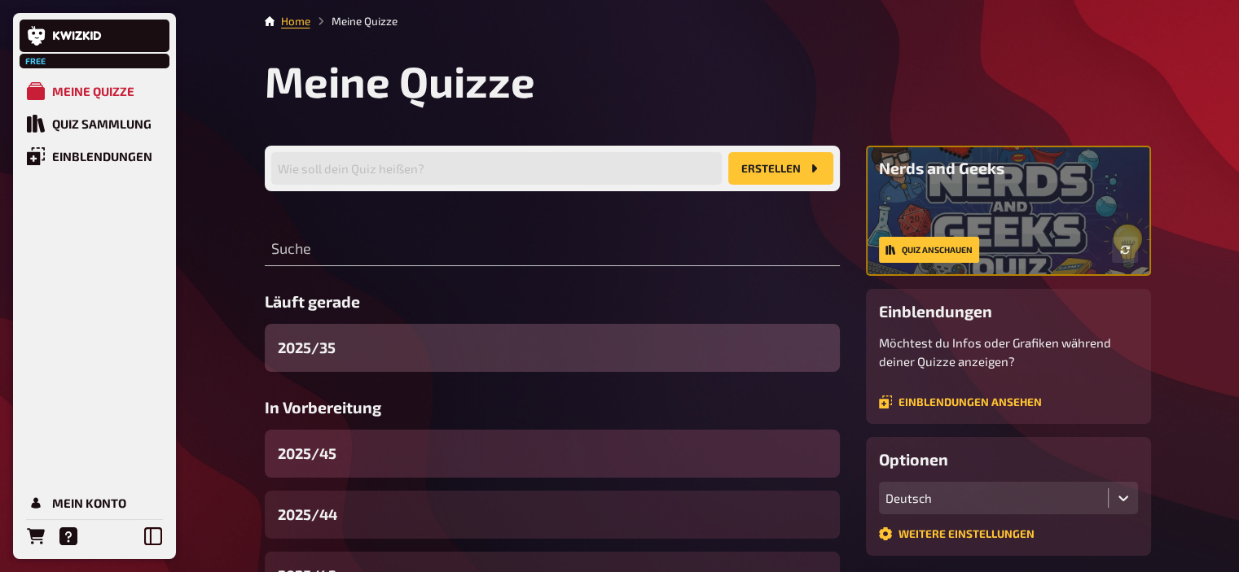
click at [374, 441] on div "2025/45" at bounding box center [552, 454] width 575 height 48
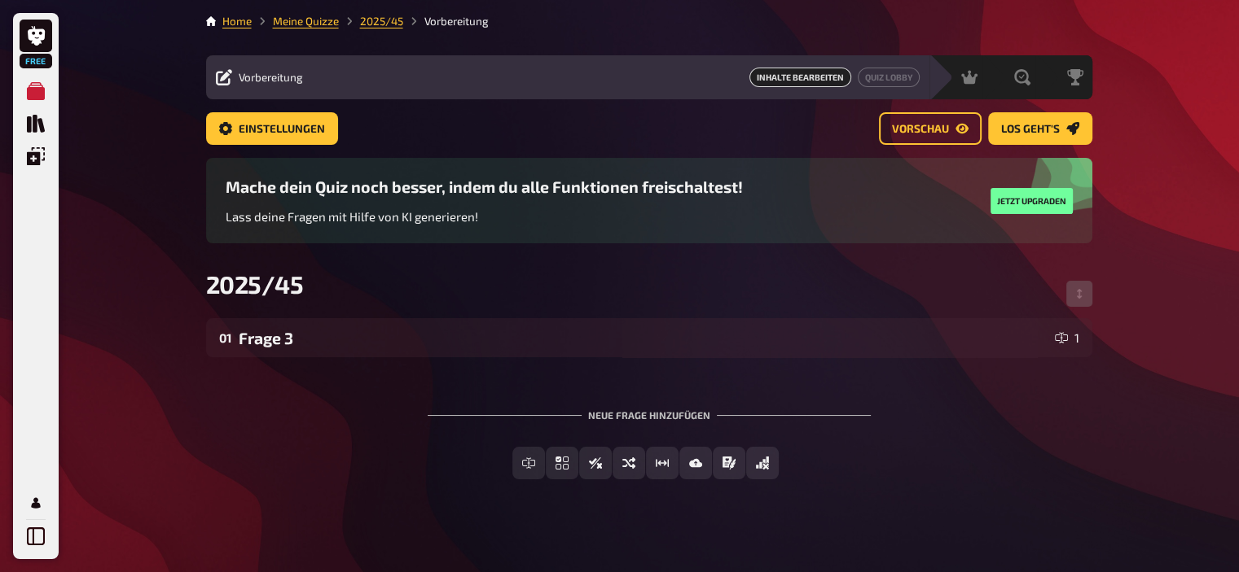
scroll to position [12, 0]
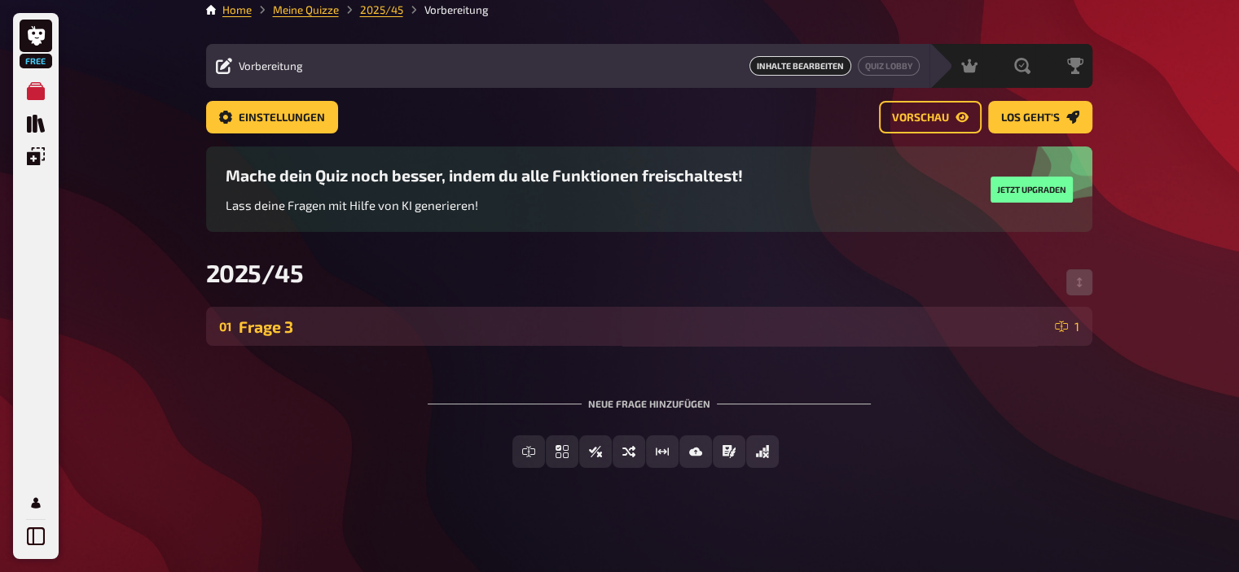
click at [329, 328] on div "Frage 3" at bounding box center [643, 327] width 809 height 19
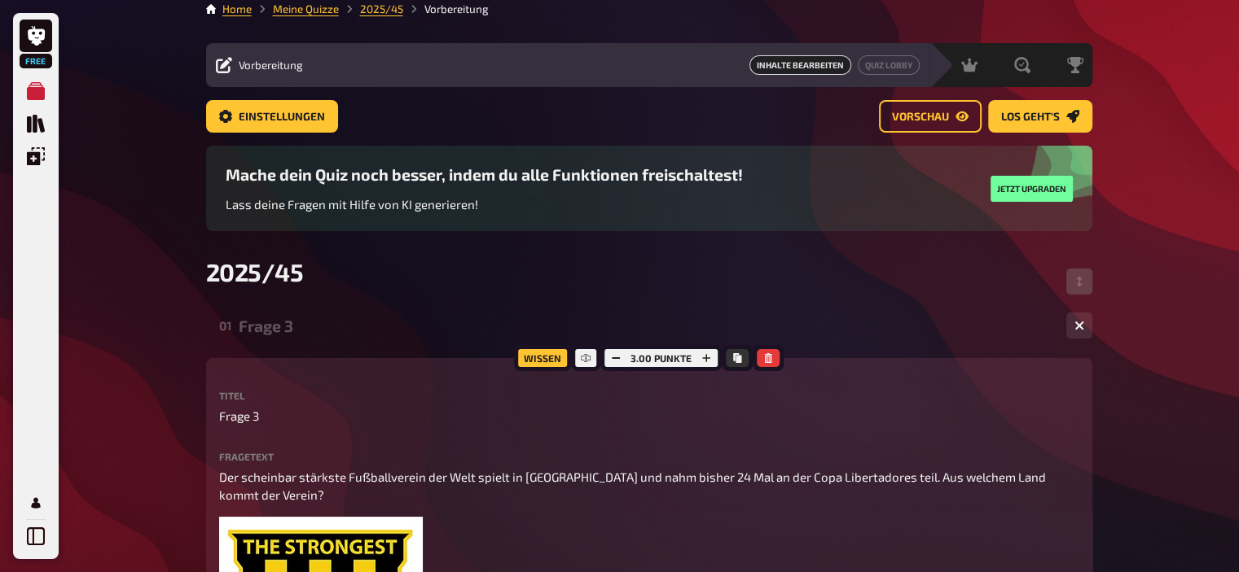
click at [329, 328] on div "Frage 3" at bounding box center [646, 326] width 814 height 19
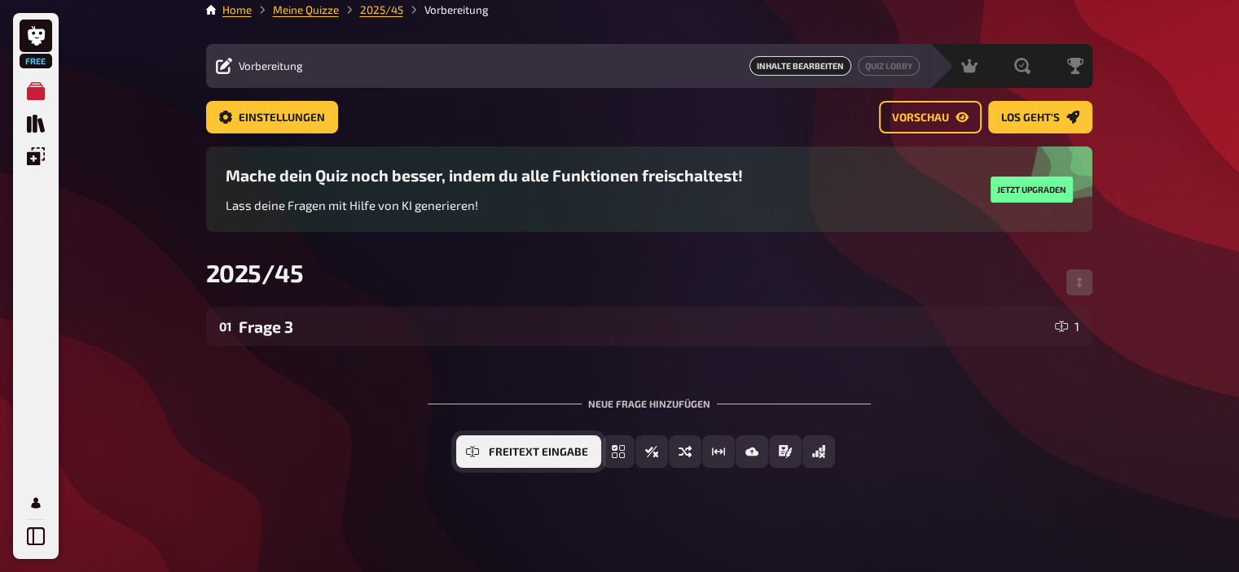
click at [515, 458] on button "Freitext Eingabe" at bounding box center [528, 452] width 145 height 33
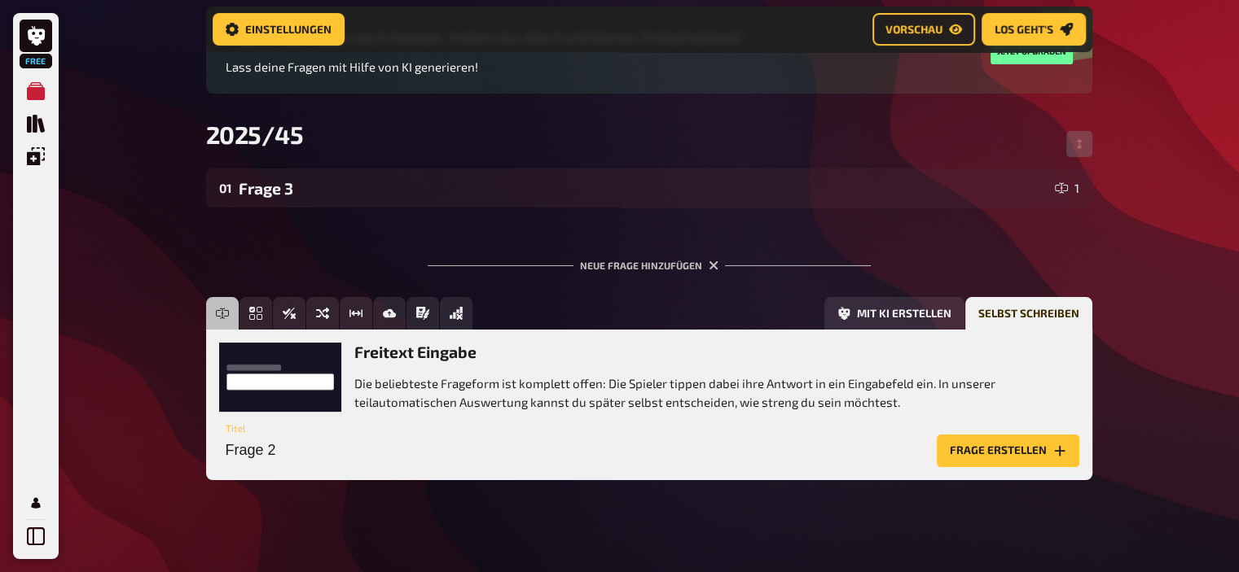
scroll to position [166, 0]
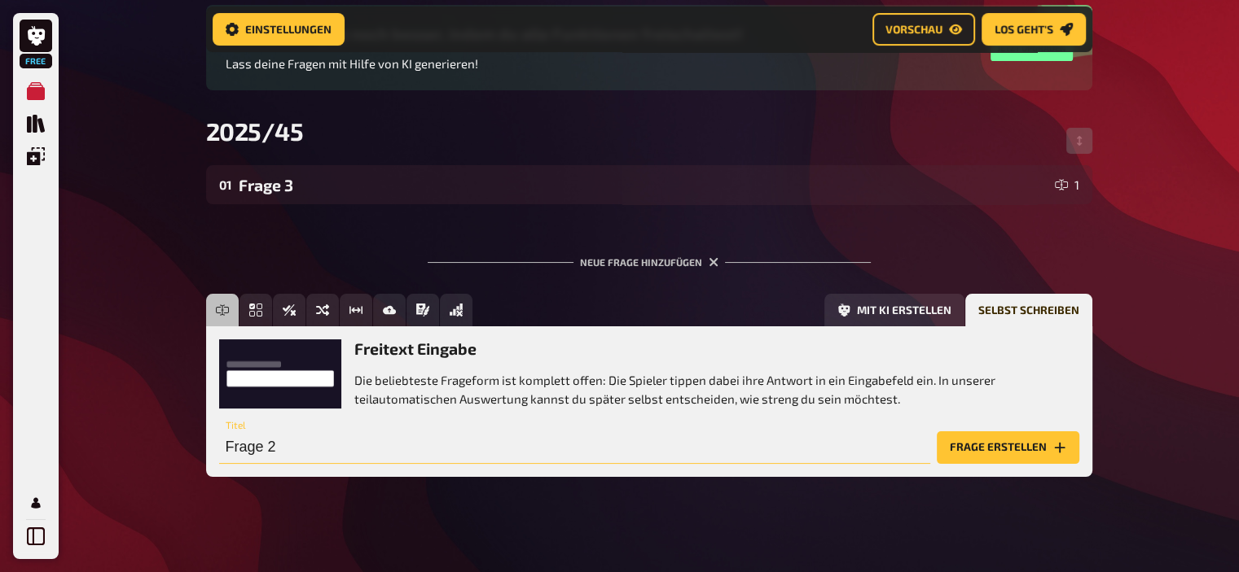
click at [349, 441] on input "Frage 2" at bounding box center [574, 448] width 711 height 33
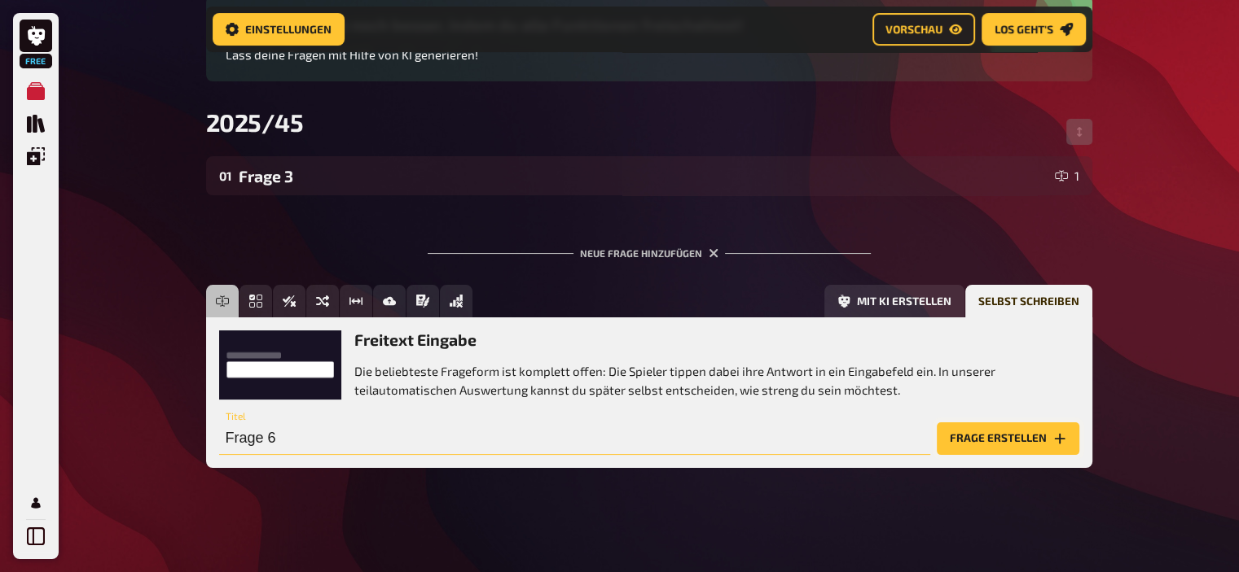
type input "Frage 6"
click at [938, 445] on button "Frage erstellen" at bounding box center [1008, 439] width 143 height 33
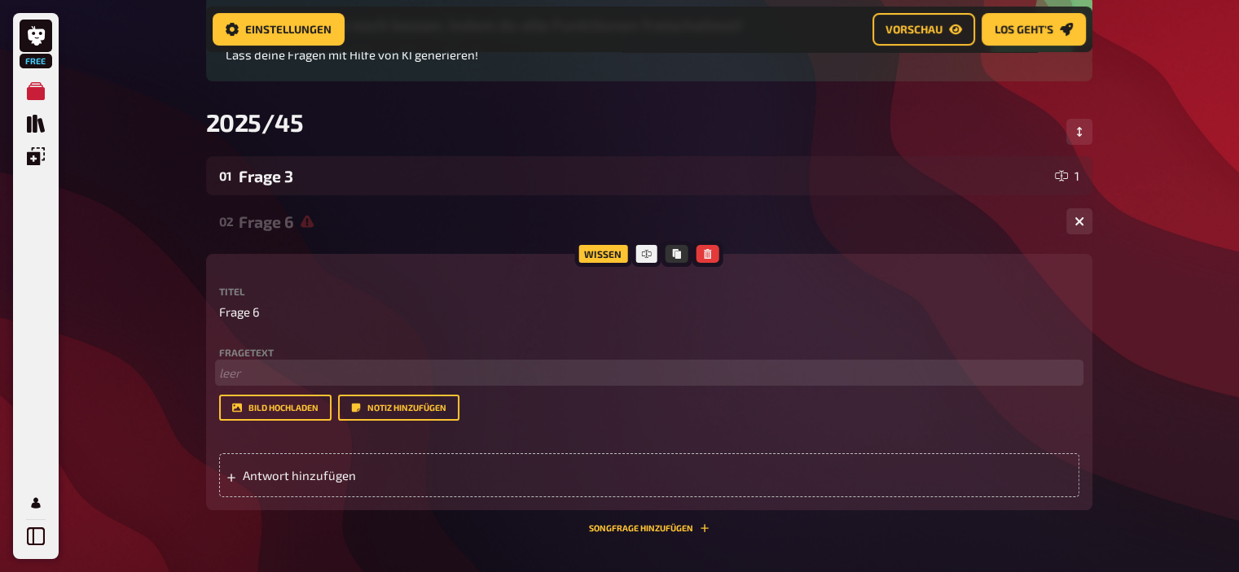
click at [397, 375] on p "﻿ leer" at bounding box center [649, 373] width 860 height 19
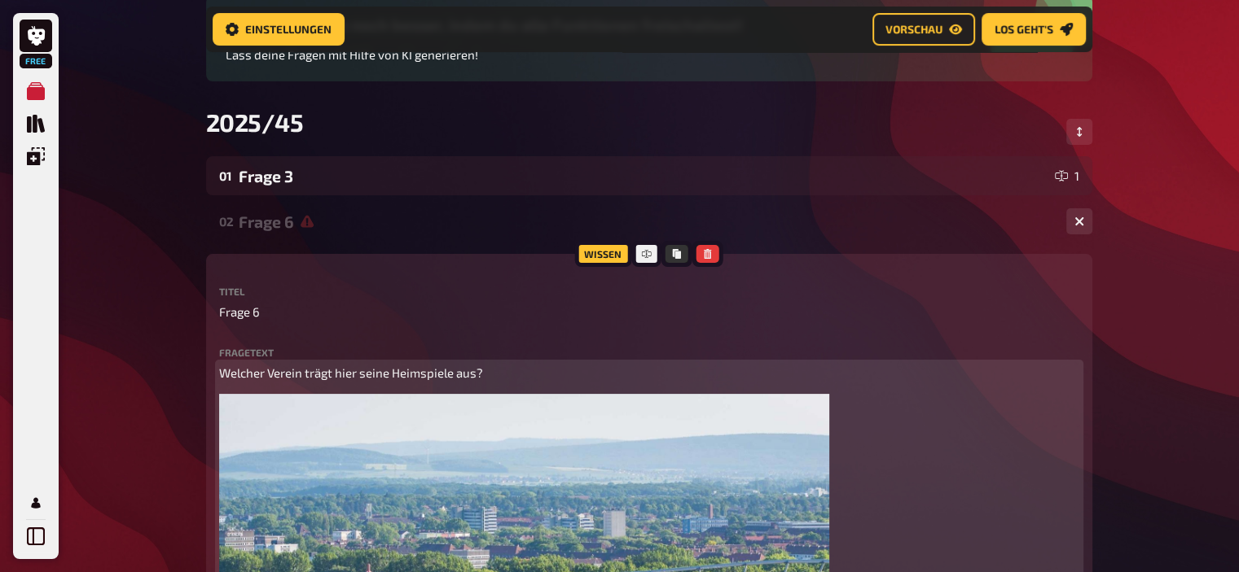
click at [415, 383] on p "Welcher Verein trägt hier seine Heimspiele aus?" at bounding box center [649, 373] width 860 height 19
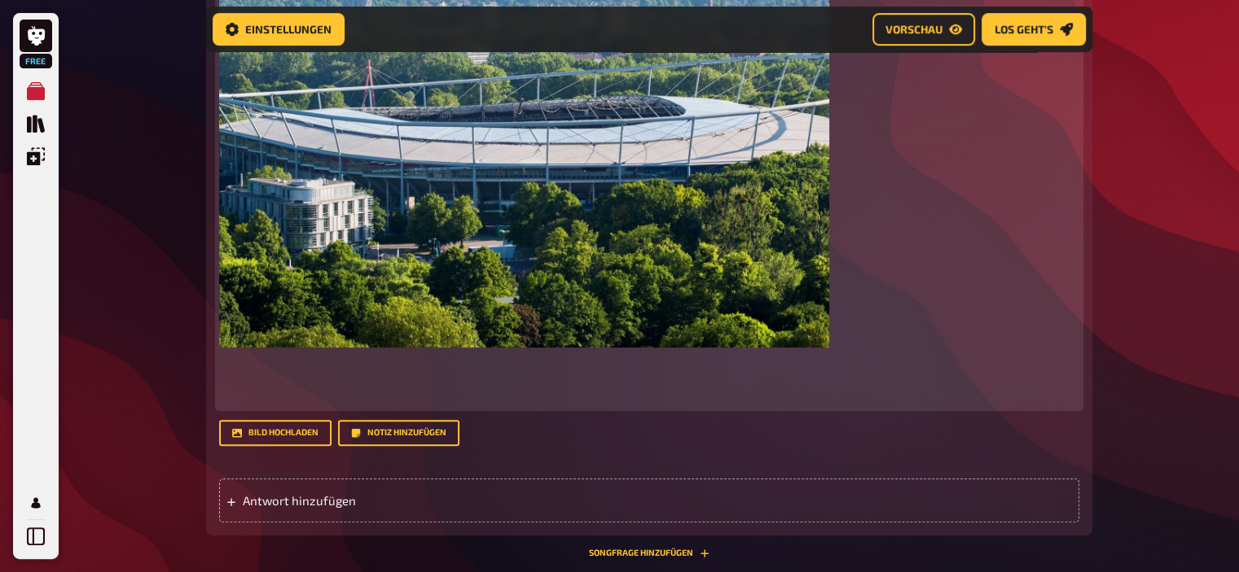
scroll to position [683, 0]
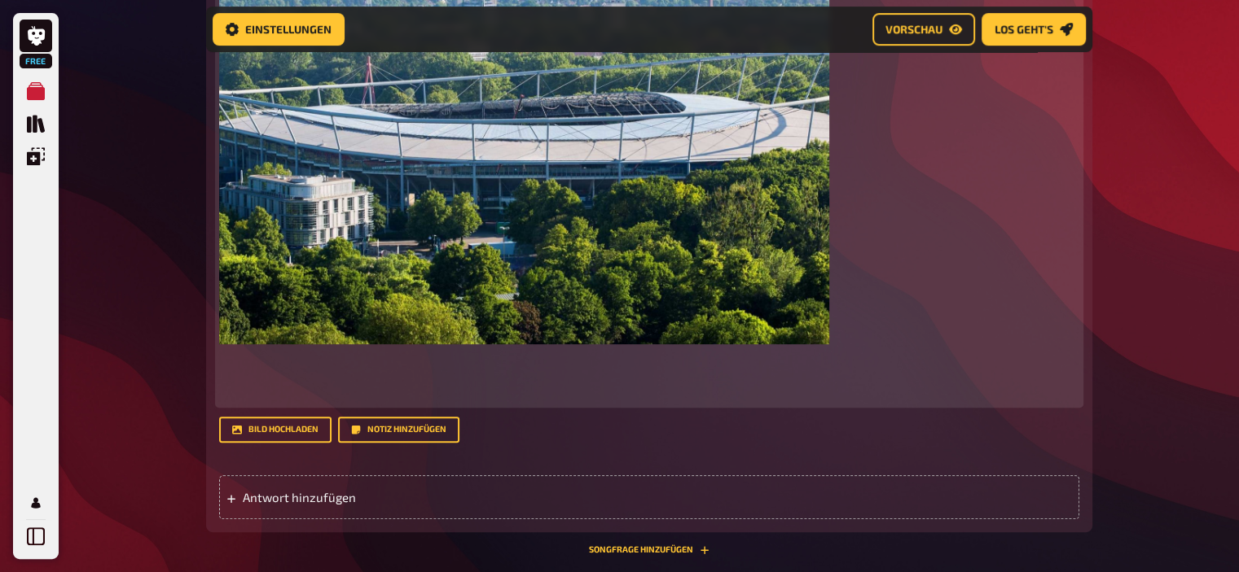
click at [378, 368] on p at bounding box center [649, 376] width 860 height 55
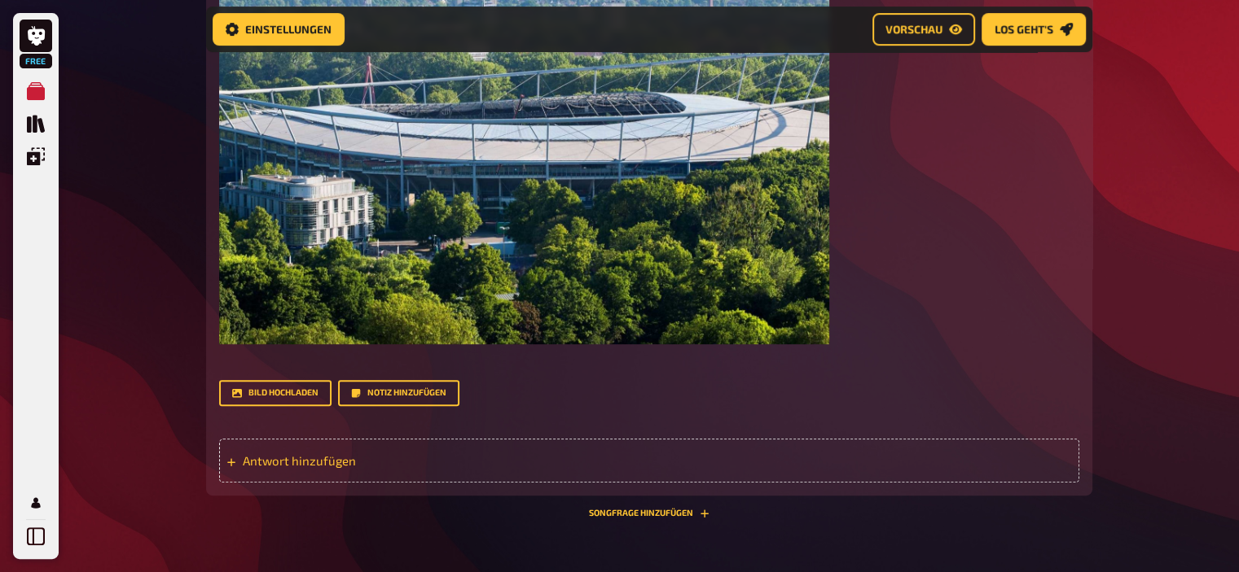
click at [363, 459] on span "Antwort hinzufügen" at bounding box center [369, 461] width 253 height 15
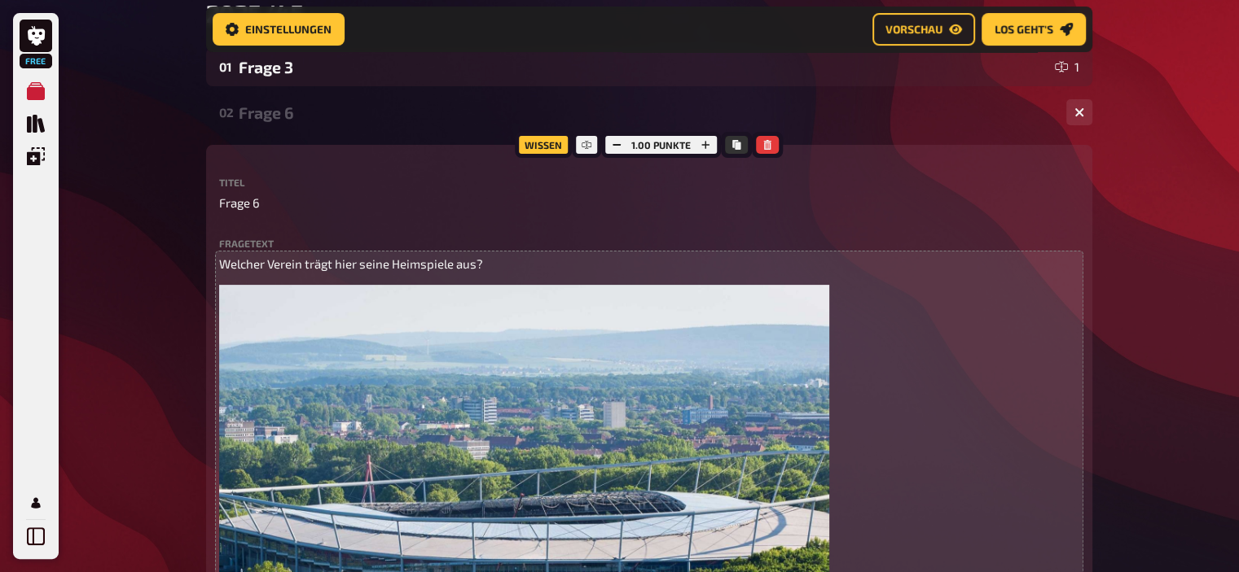
scroll to position [283, 0]
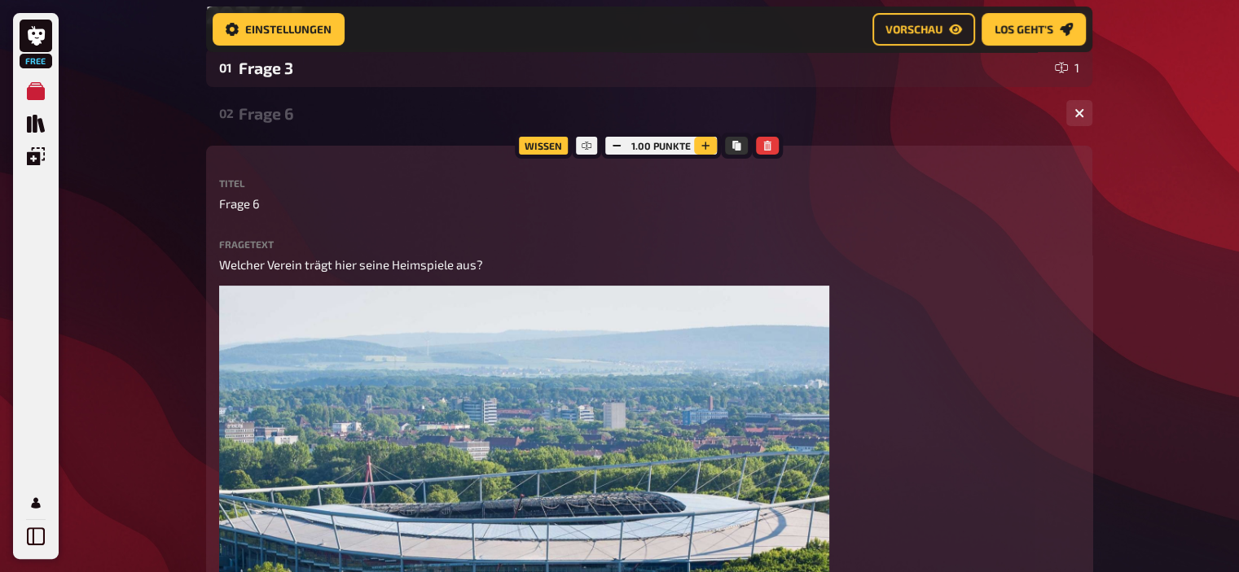
click at [703, 147] on icon "button" at bounding box center [705, 146] width 10 height 10
click at [703, 147] on icon "button" at bounding box center [706, 146] width 10 height 10
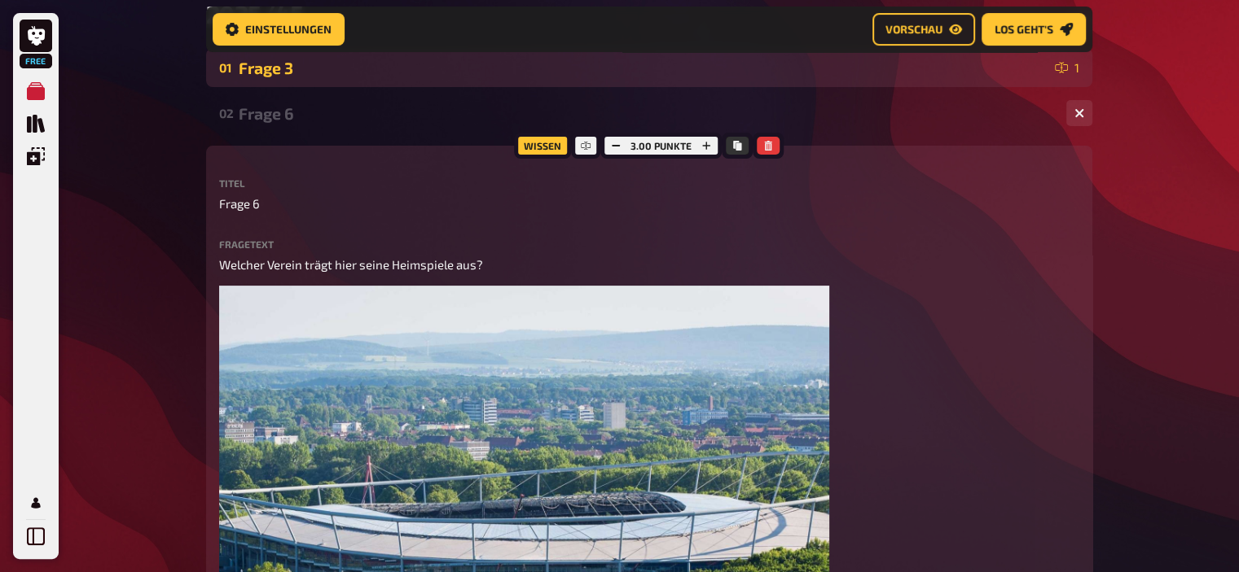
click at [306, 77] on div "01 Frage 3 1" at bounding box center [649, 67] width 886 height 39
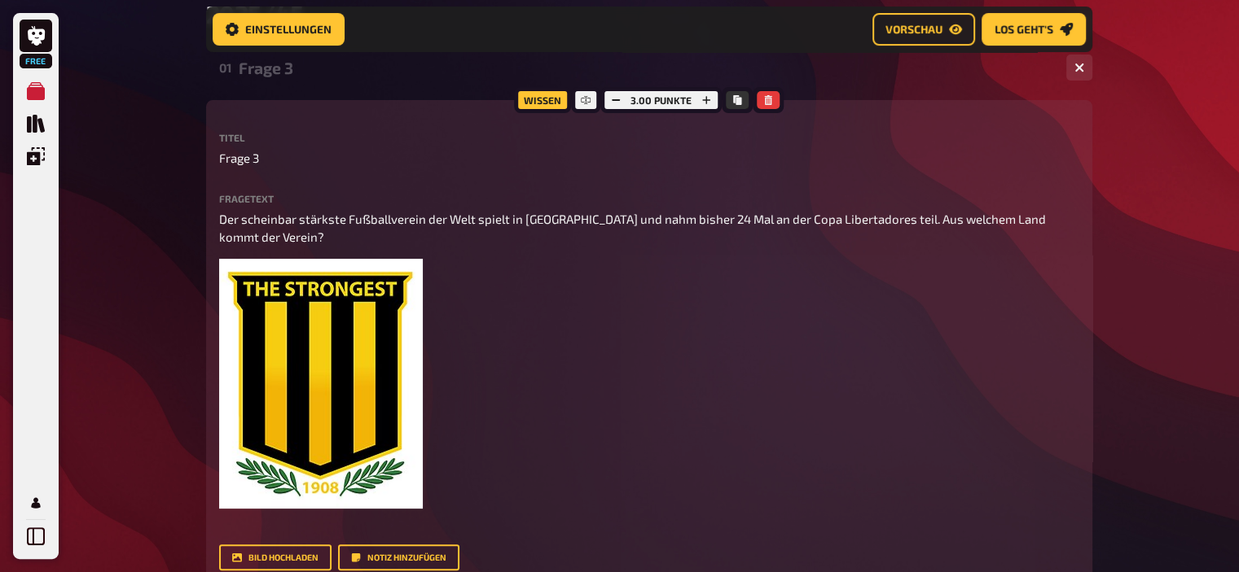
scroll to position [0, 0]
